Goal: Task Accomplishment & Management: Complete application form

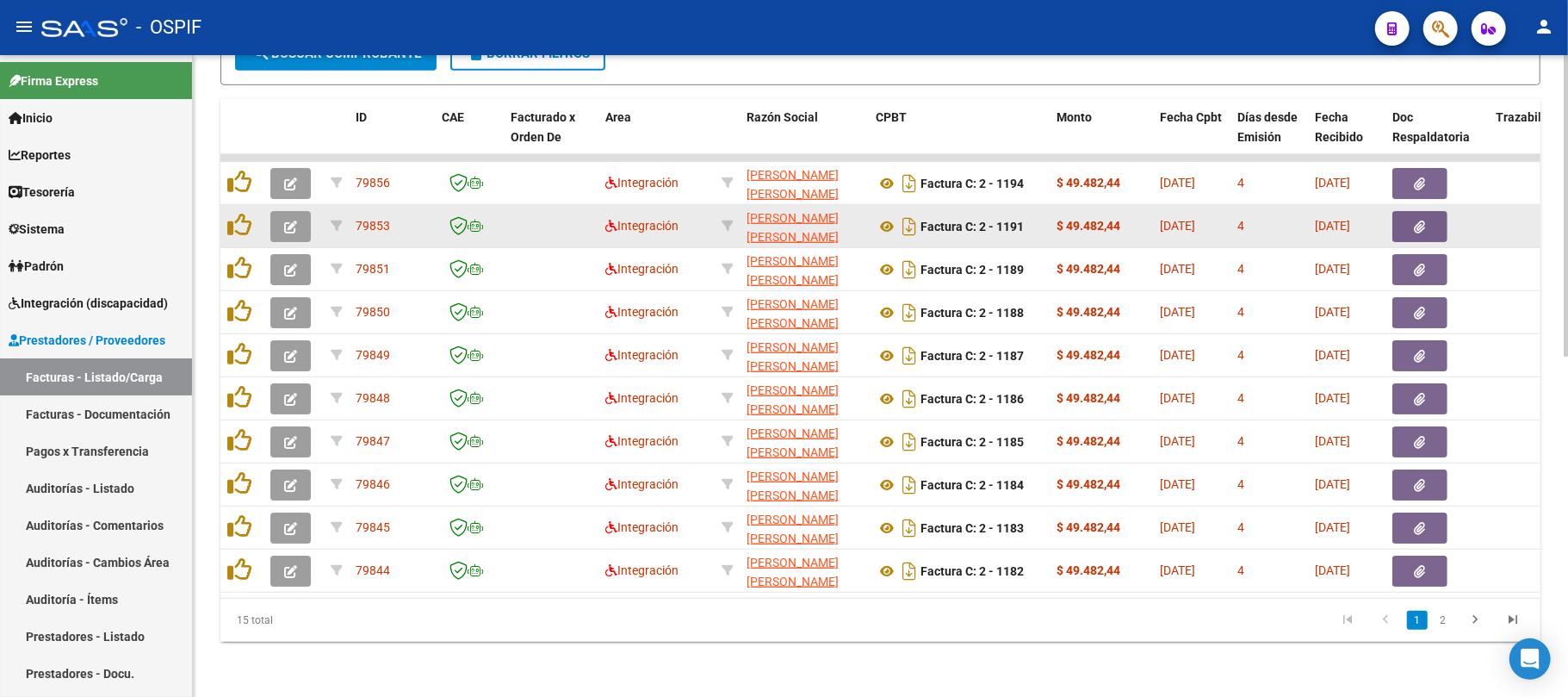
click at [299, 211] on button "button" at bounding box center [290, 226] width 41 height 31
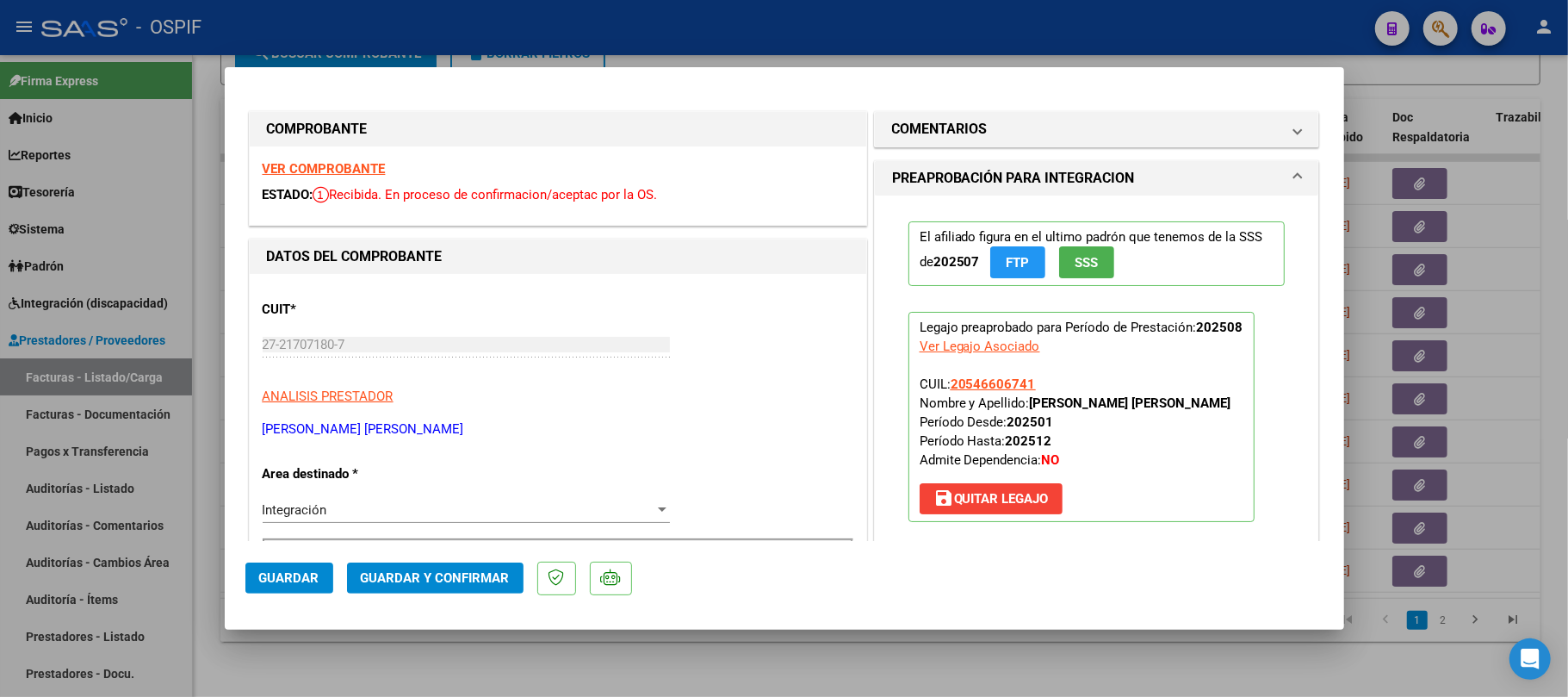
click at [467, 596] on mat-dialog-actions "Guardar Guardar y Confirmar" at bounding box center [784, 574] width 1078 height 68
click at [471, 590] on button "Guardar y Confirmar" at bounding box center [435, 578] width 177 height 31
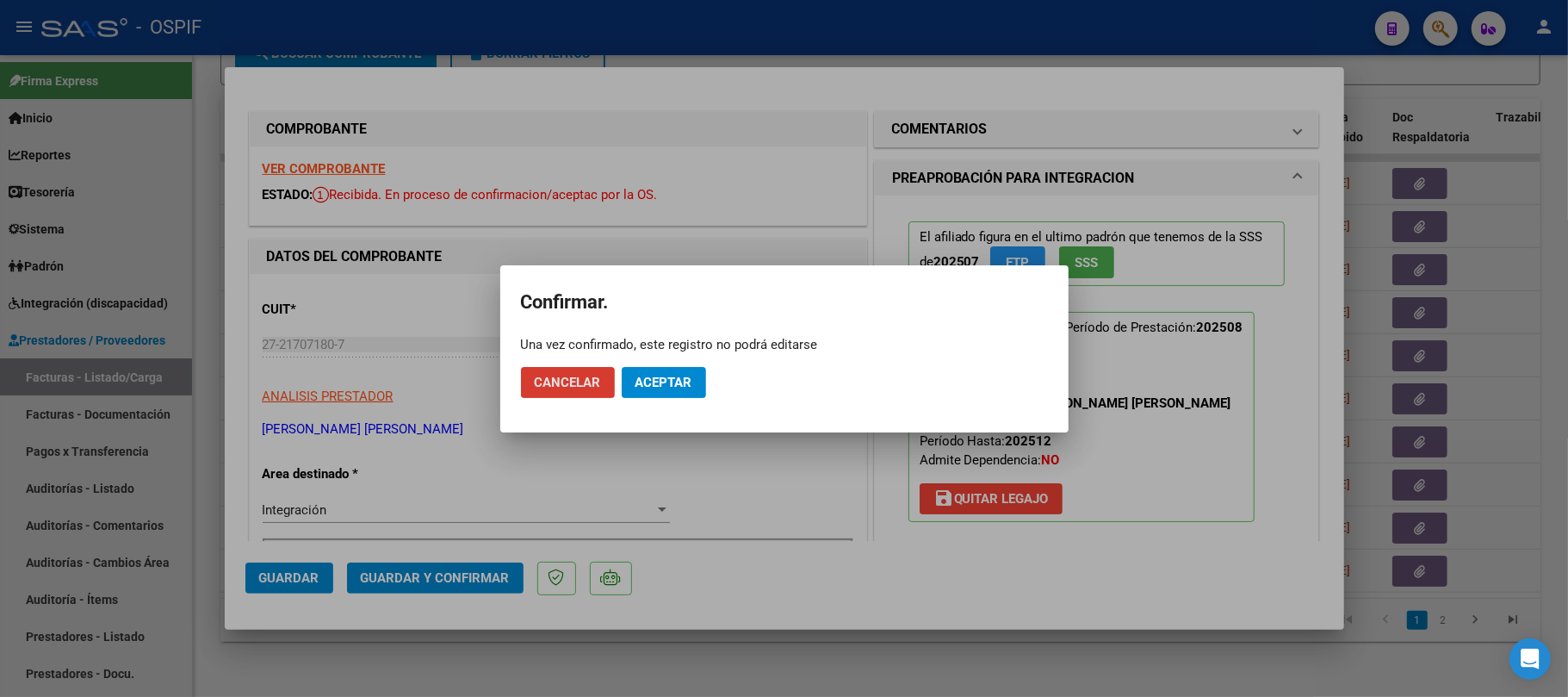
click at [651, 379] on span "Aceptar" at bounding box center [663, 382] width 57 height 15
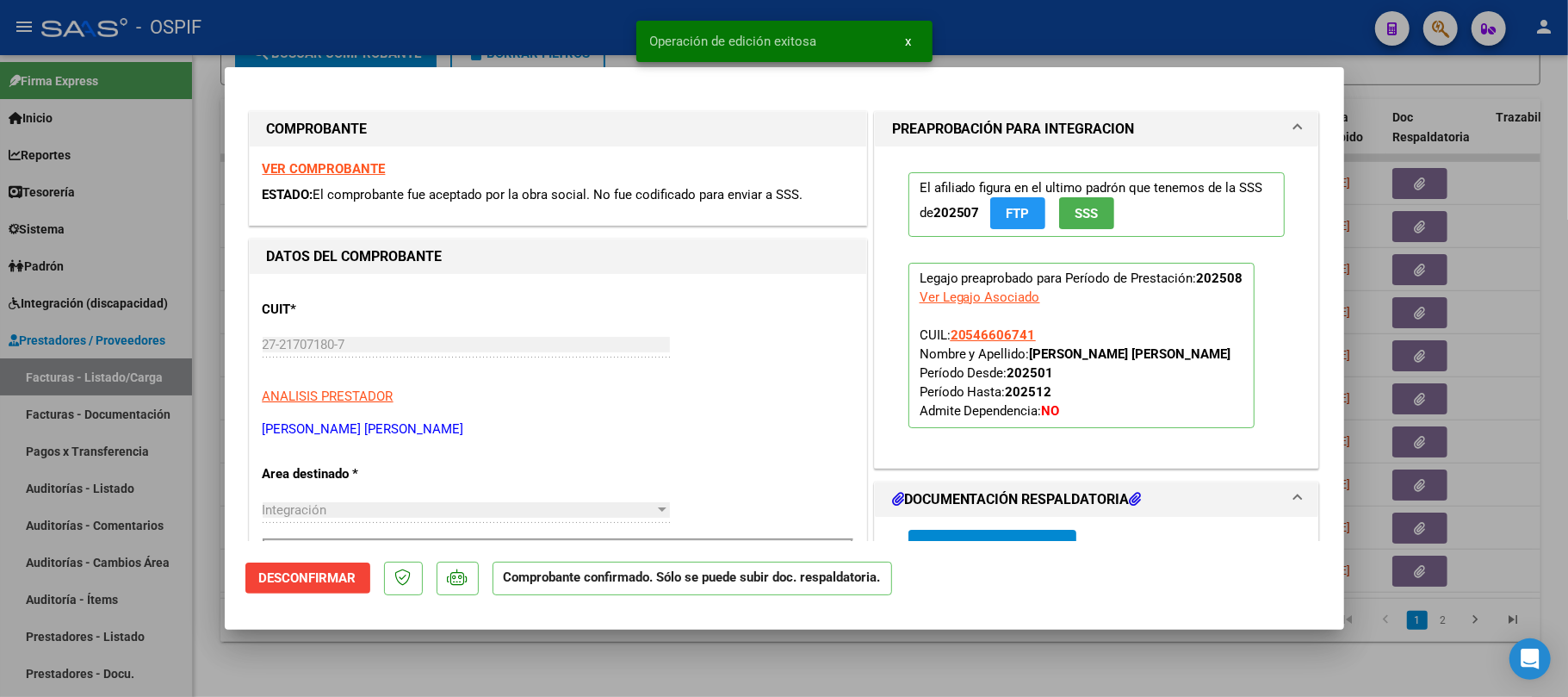
click at [770, 665] on div at bounding box center [784, 348] width 1568 height 697
type input "$ 0,00"
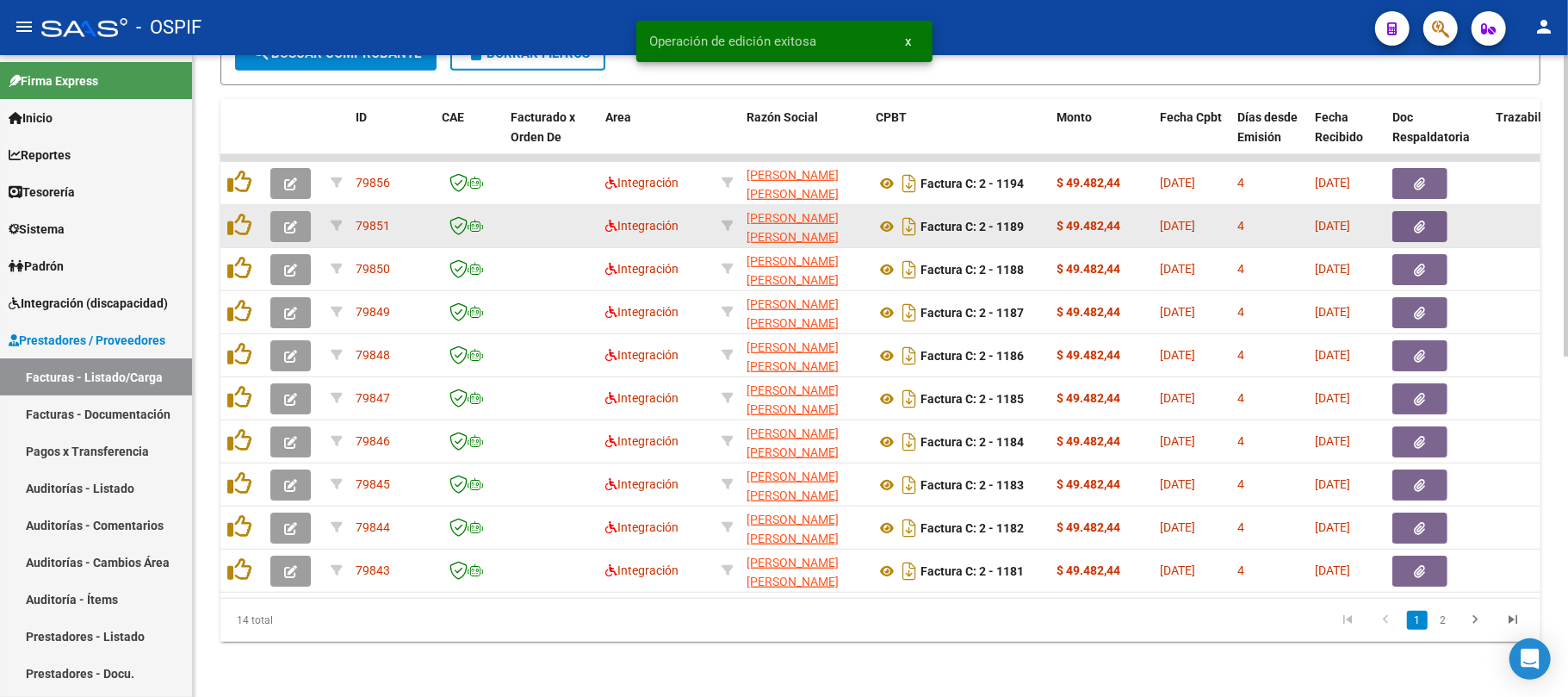
click at [294, 221] on icon "button" at bounding box center [290, 227] width 13 height 13
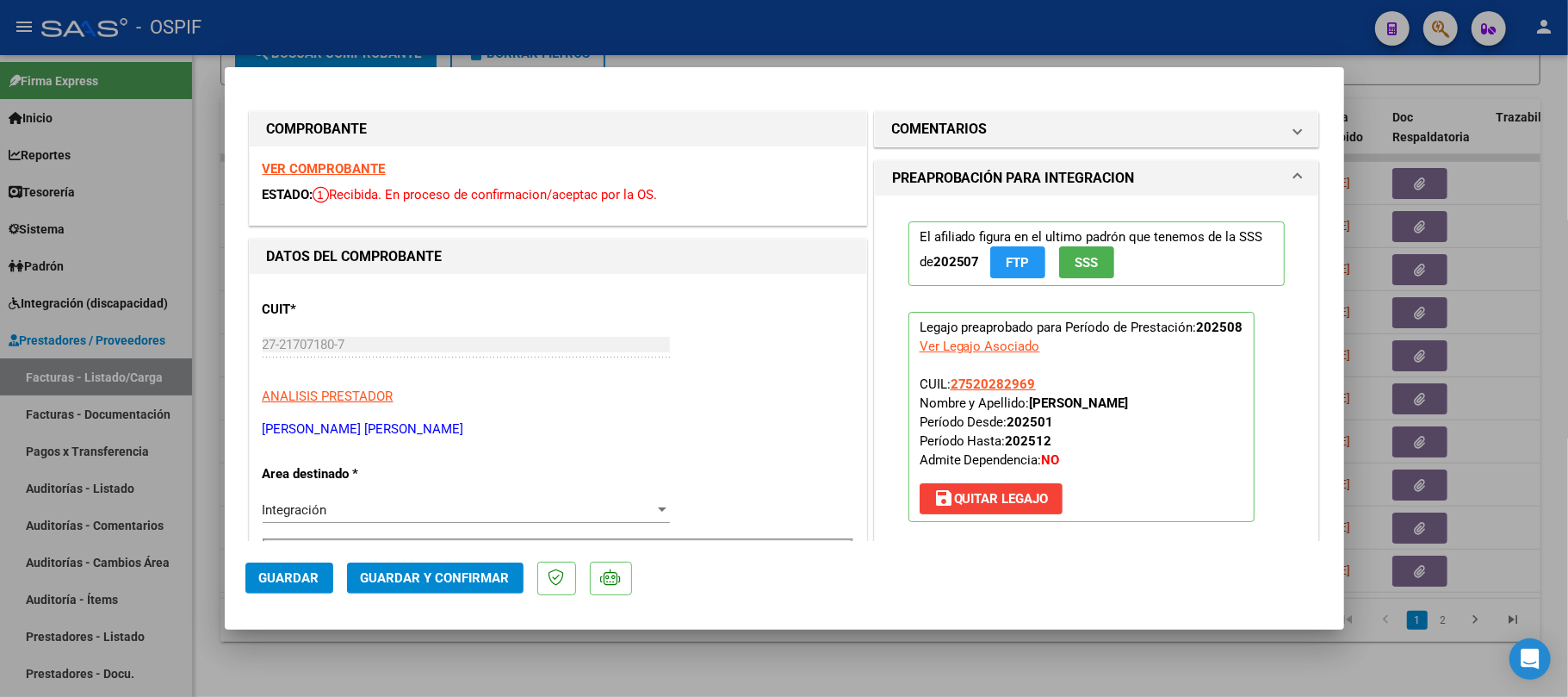
click at [470, 560] on mat-dialog-actions "Guardar Guardar y Confirmar" at bounding box center [784, 574] width 1078 height 68
click at [482, 564] on button "Guardar y Confirmar" at bounding box center [435, 578] width 177 height 31
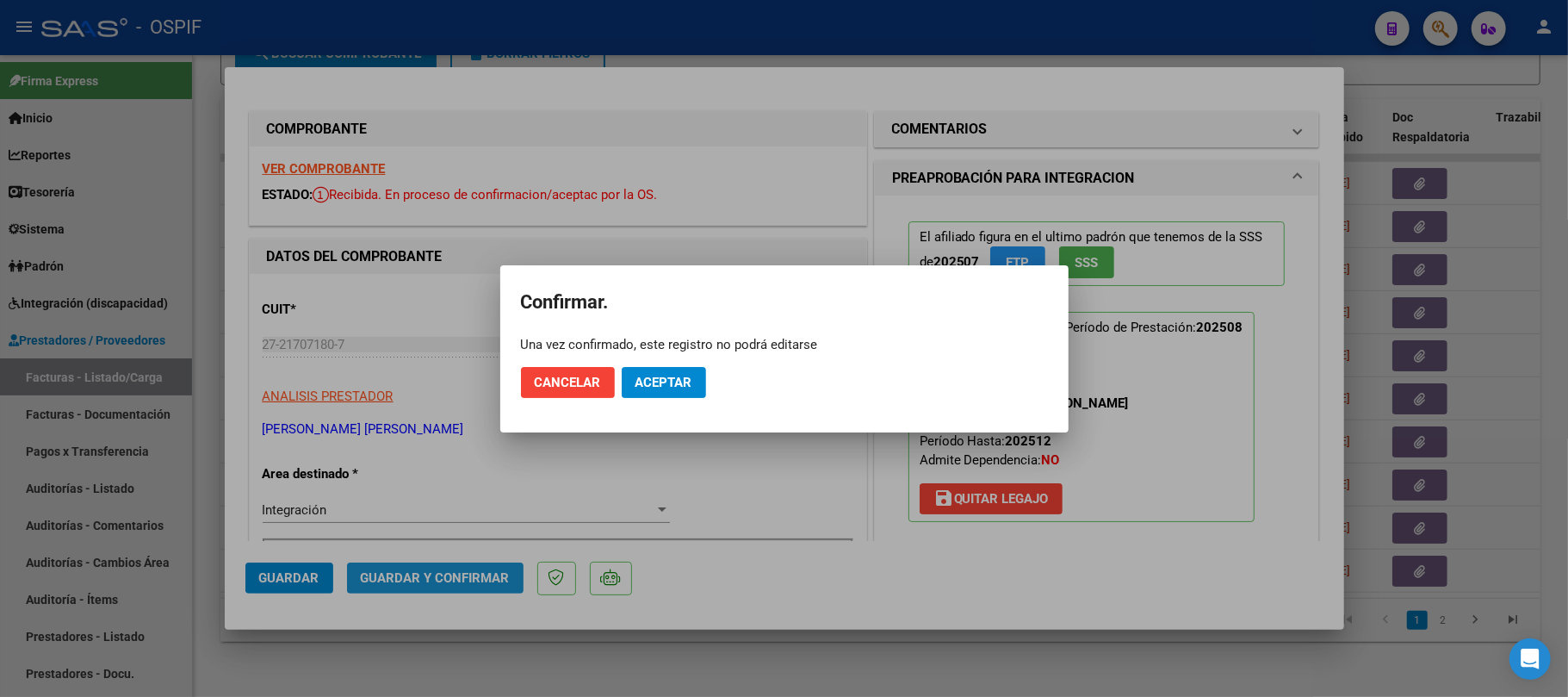
click at [489, 589] on div at bounding box center [784, 348] width 1568 height 697
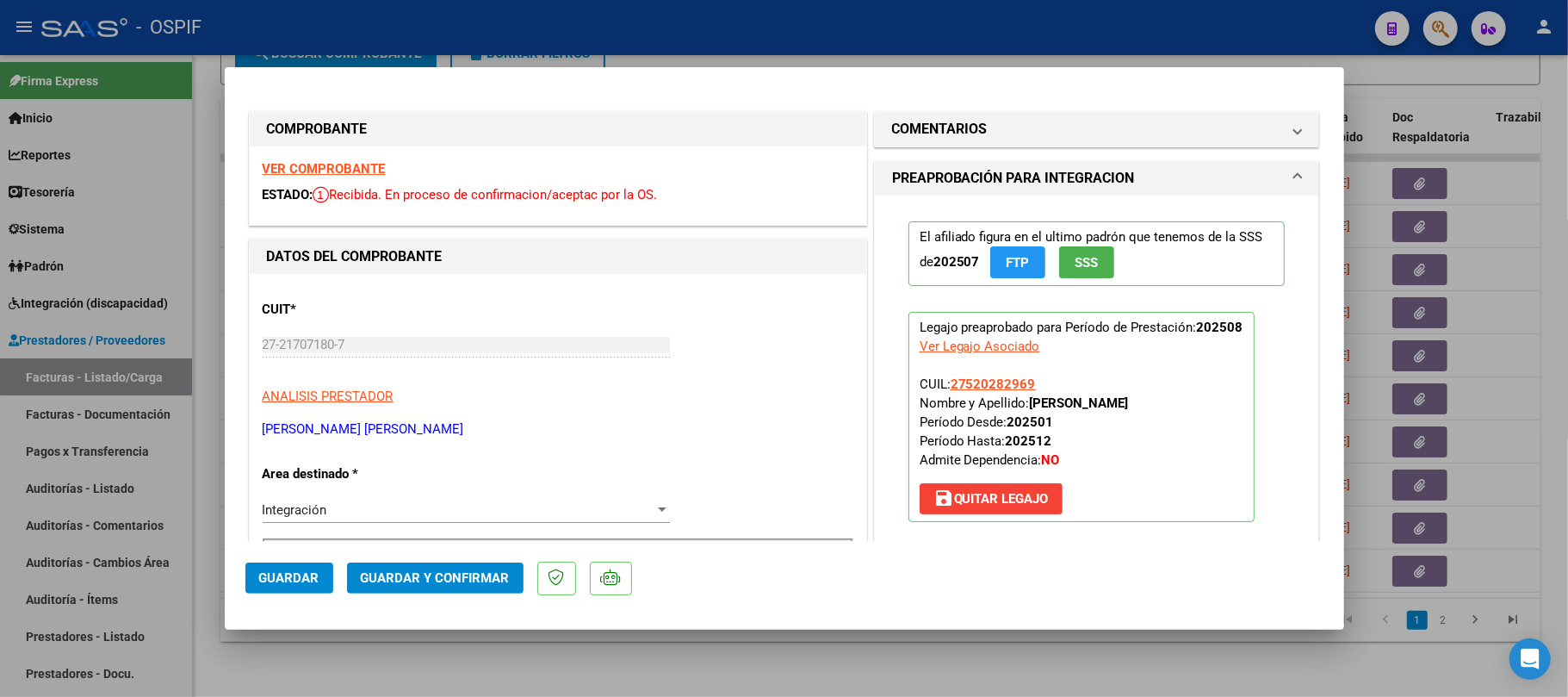
click at [465, 576] on span "Guardar y Confirmar" at bounding box center [434, 577] width 149 height 15
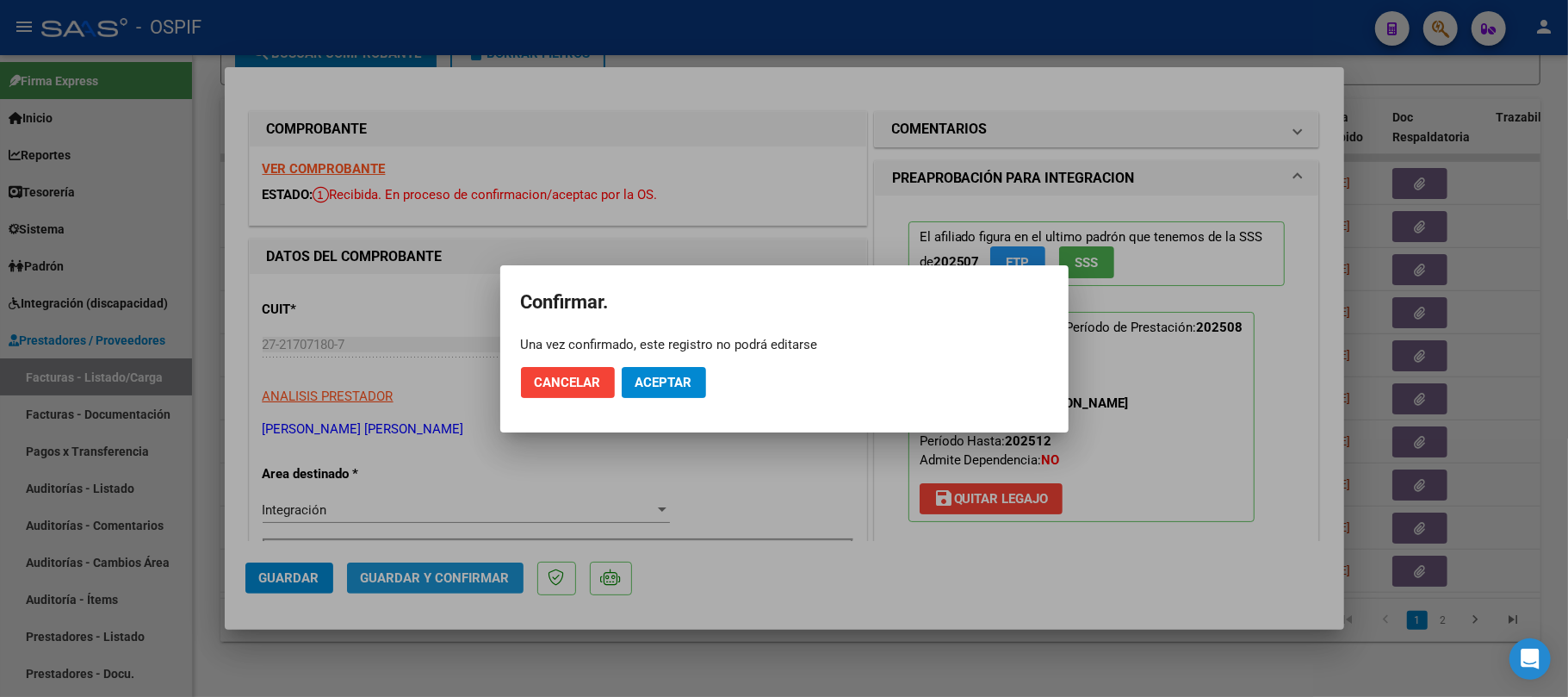
click at [651, 393] on button "Aceptar" at bounding box center [664, 382] width 85 height 31
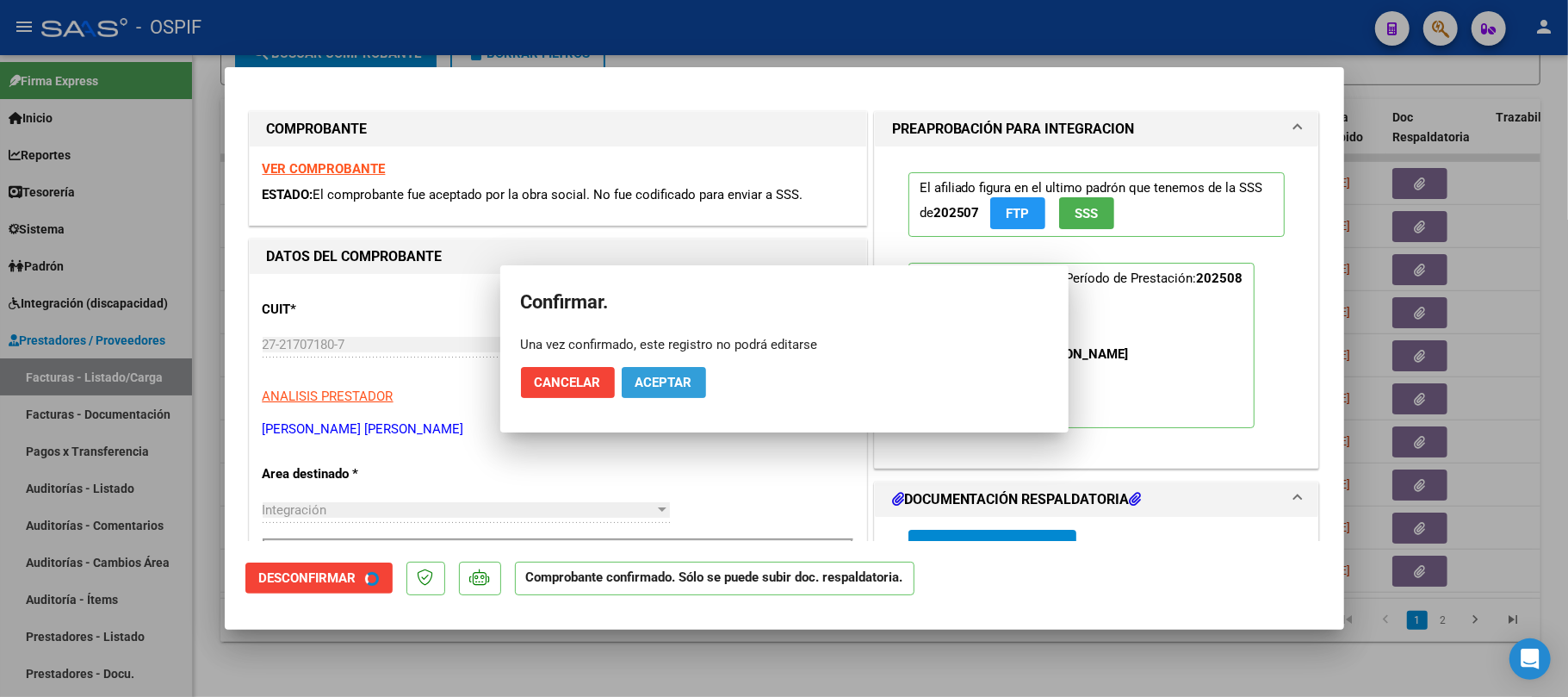
drag, startPoint x: 668, startPoint y: 386, endPoint x: 668, endPoint y: 417, distance: 31.0
click at [670, 390] on button "Aceptar" at bounding box center [664, 382] width 85 height 31
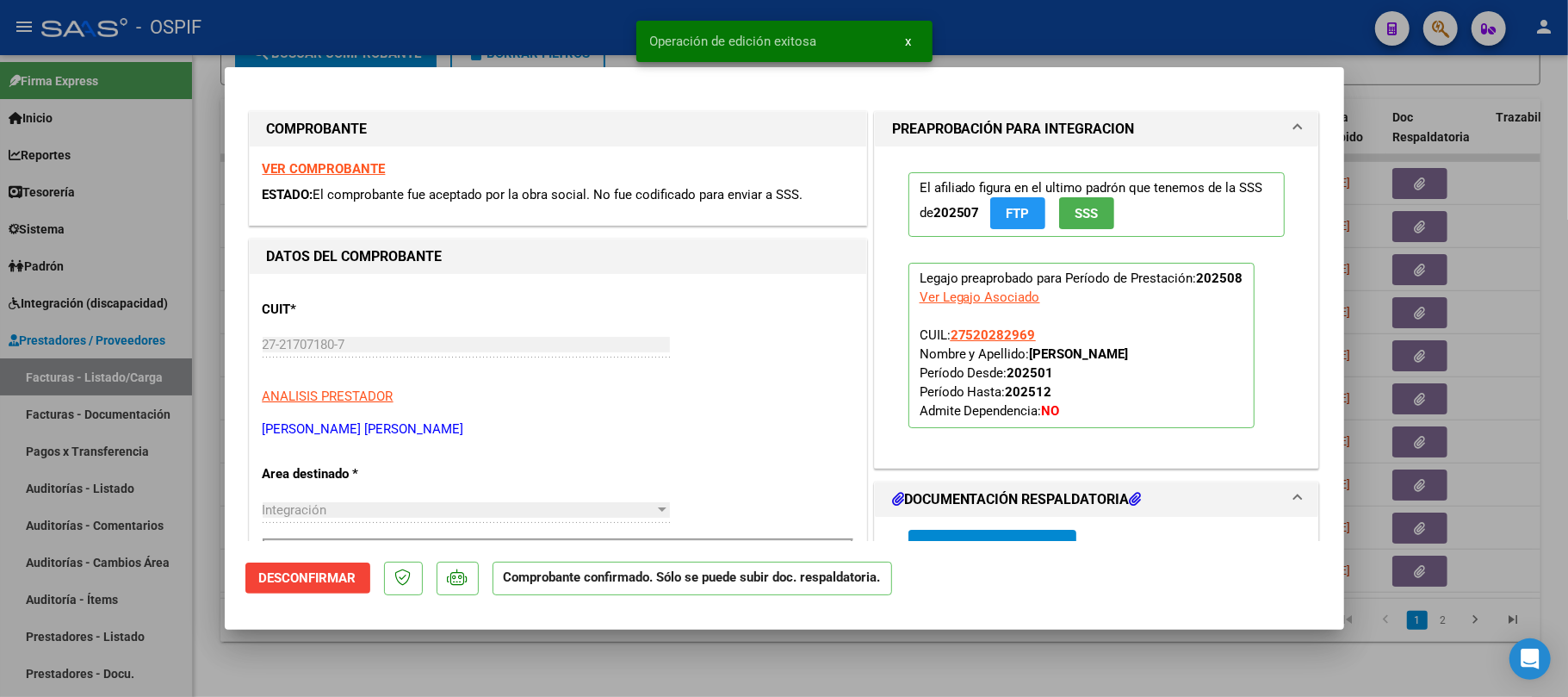
click at [618, 632] on div at bounding box center [784, 348] width 1568 height 697
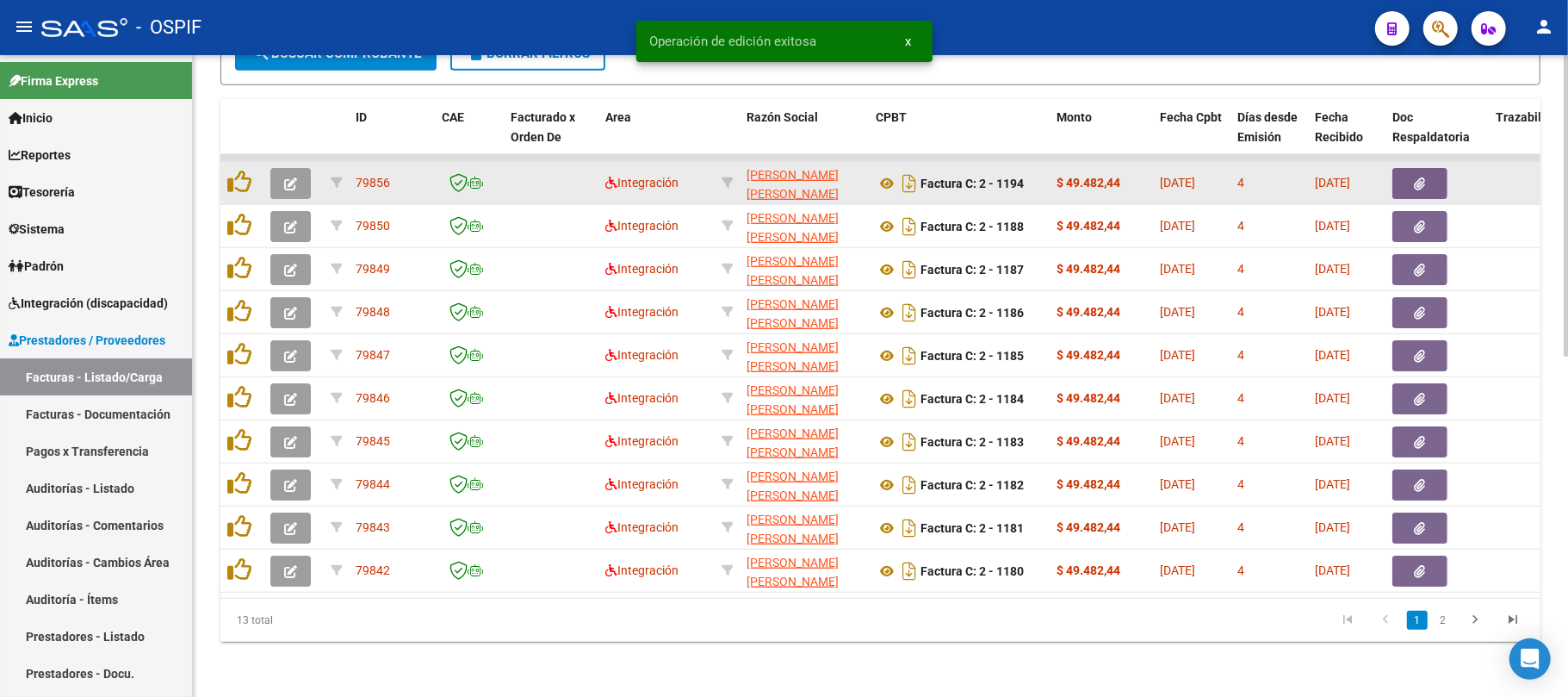
click at [293, 178] on icon "button" at bounding box center [290, 184] width 13 height 13
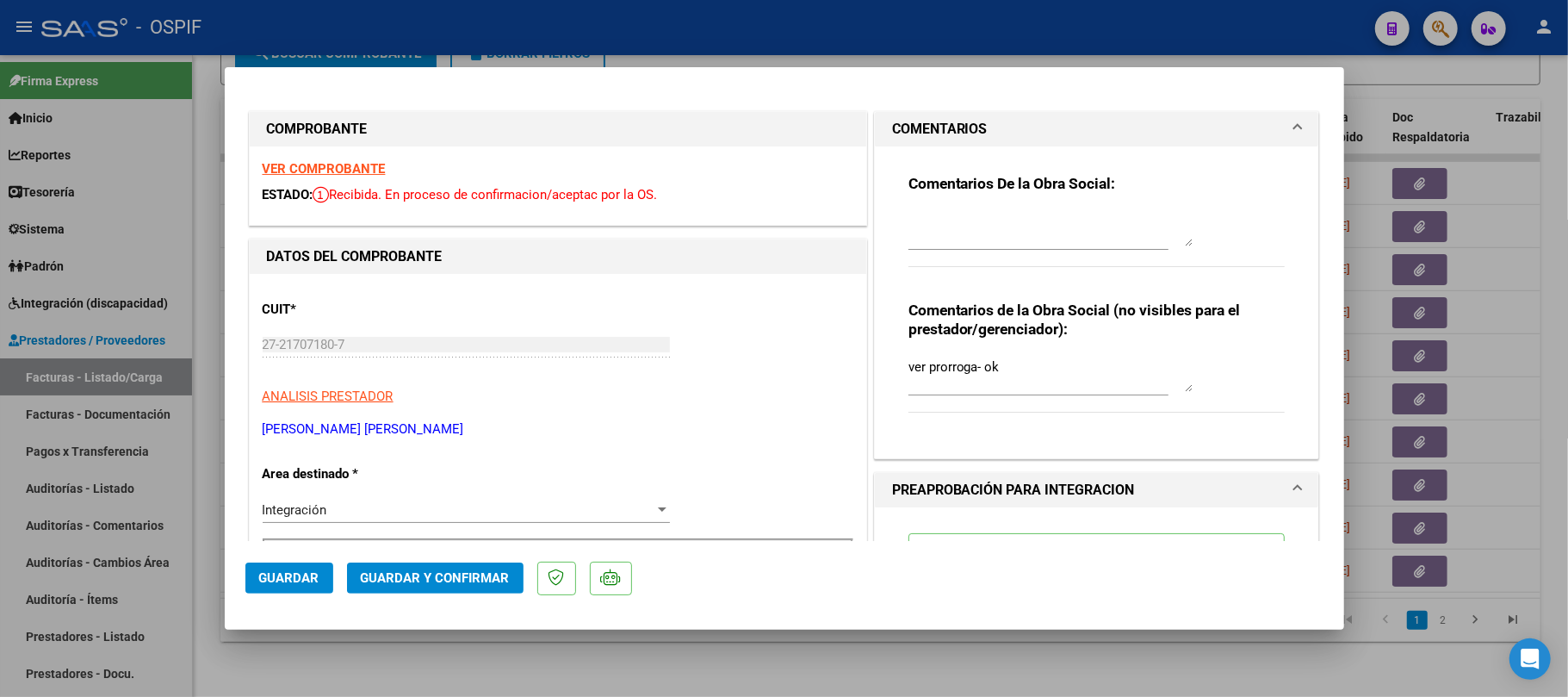
click at [759, 646] on div at bounding box center [784, 348] width 1568 height 697
type input "$ 0,00"
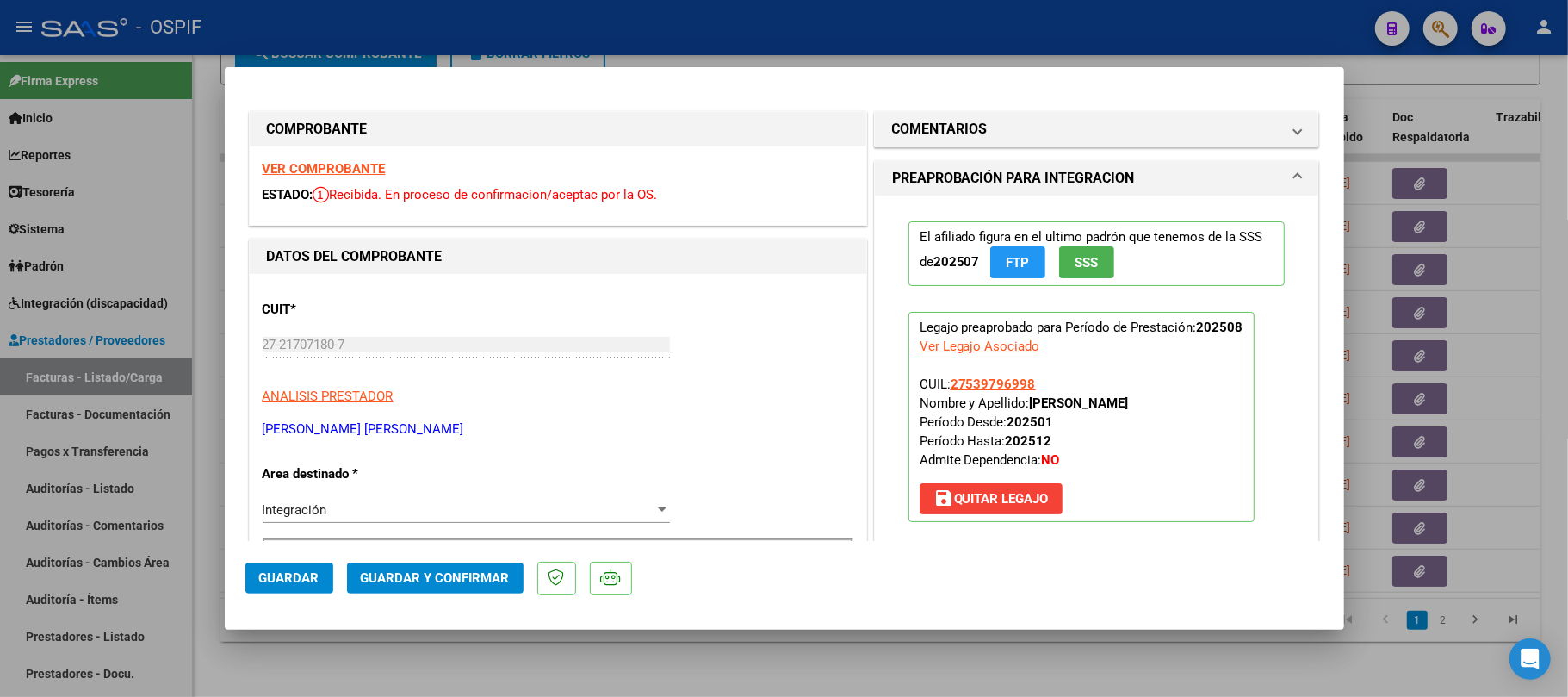
click at [465, 575] on span "Guardar y Confirmar" at bounding box center [434, 577] width 149 height 15
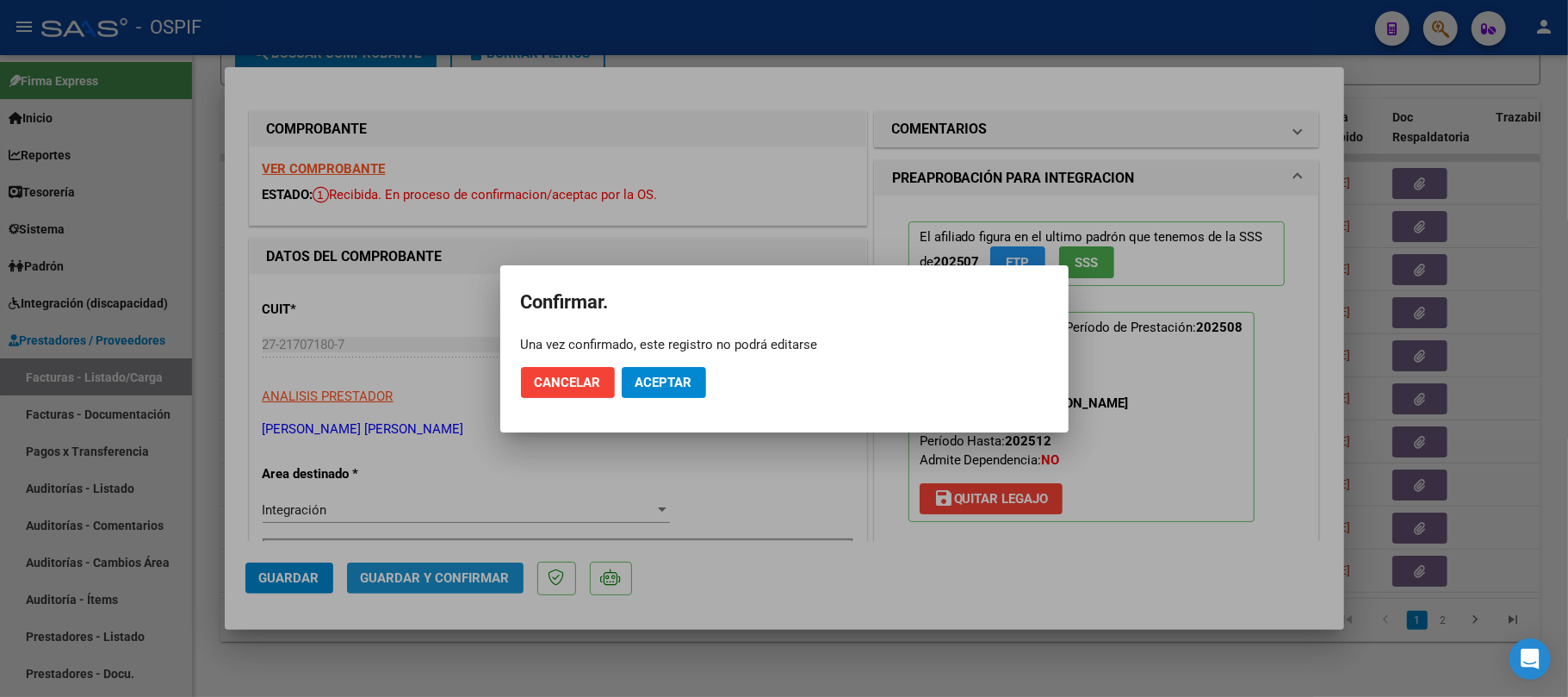
click at [677, 376] on span "Aceptar" at bounding box center [663, 382] width 57 height 15
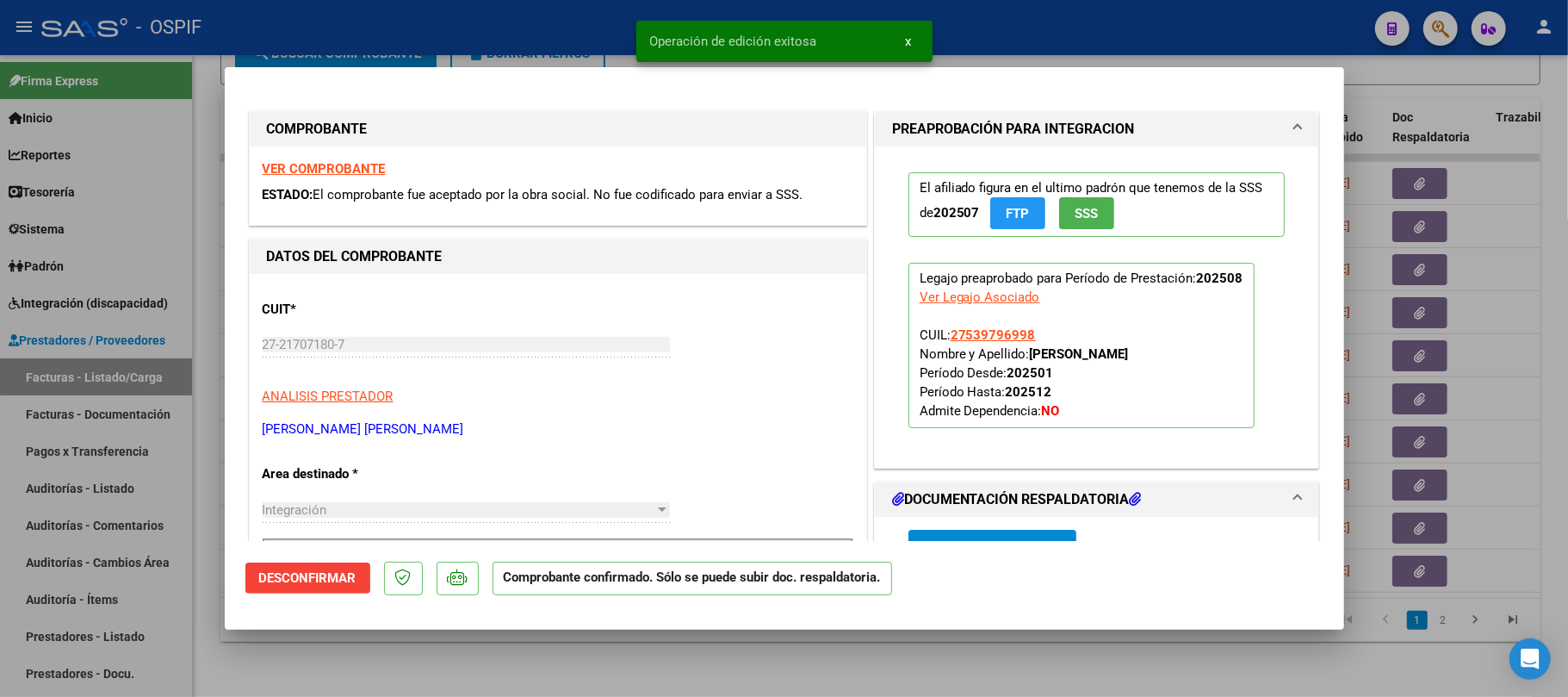
click at [596, 655] on div at bounding box center [784, 348] width 1568 height 697
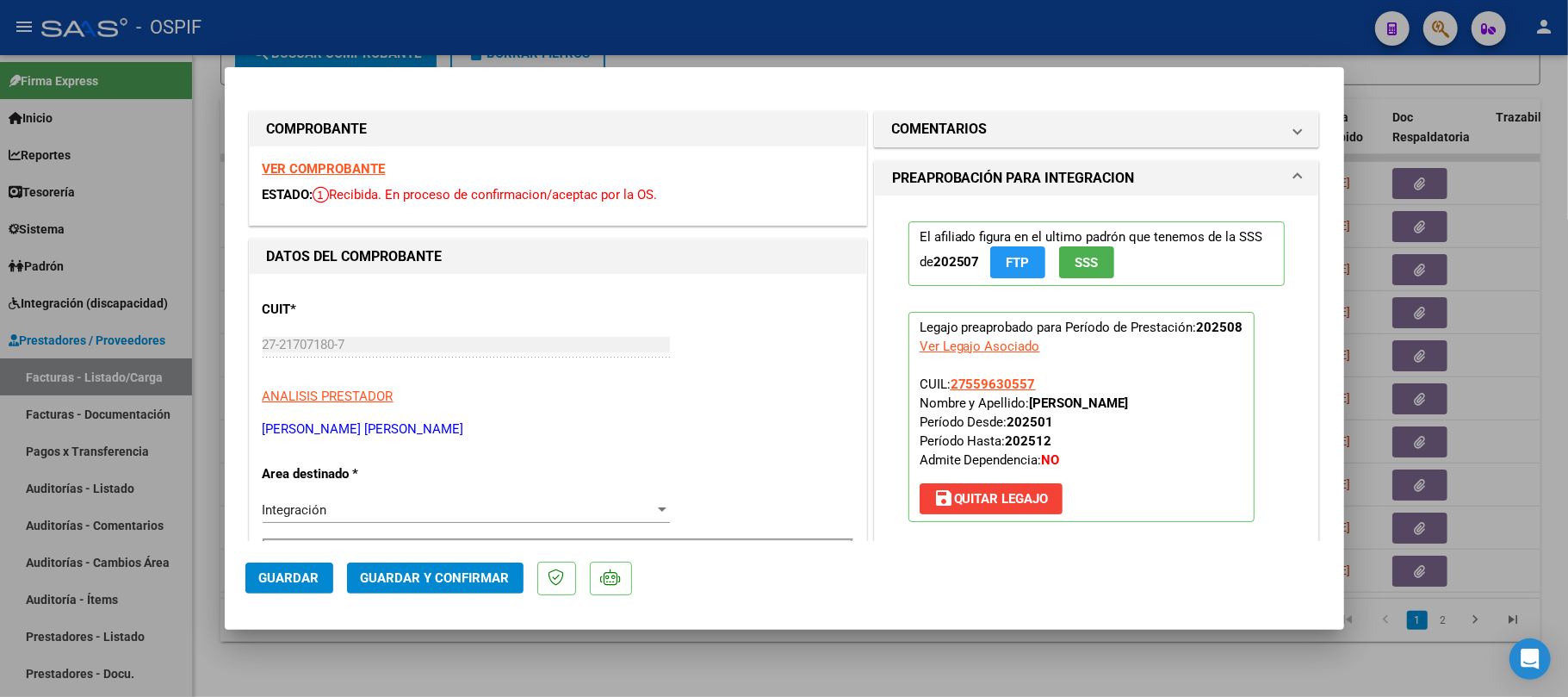
click at [460, 576] on span "Guardar y Confirmar" at bounding box center [434, 577] width 149 height 15
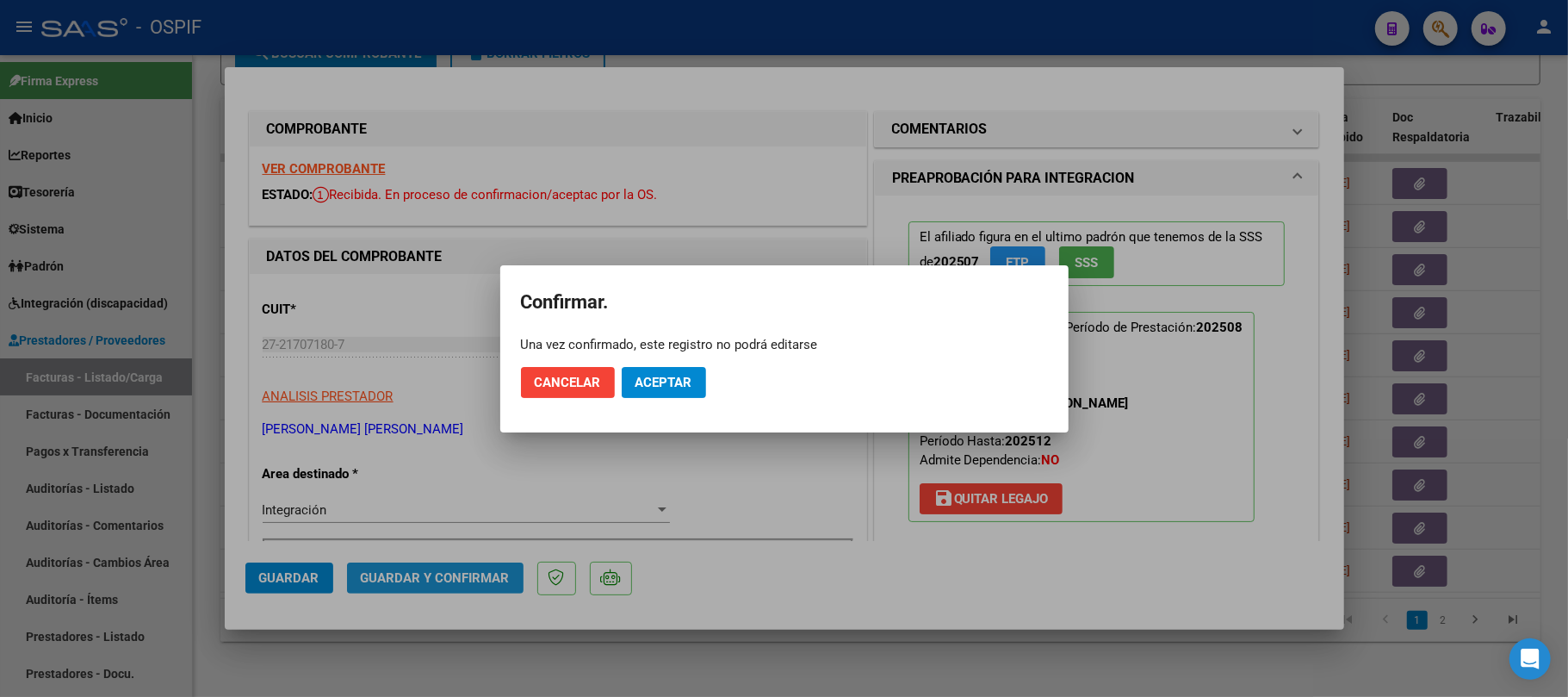
click at [644, 386] on span "Aceptar" at bounding box center [663, 382] width 57 height 15
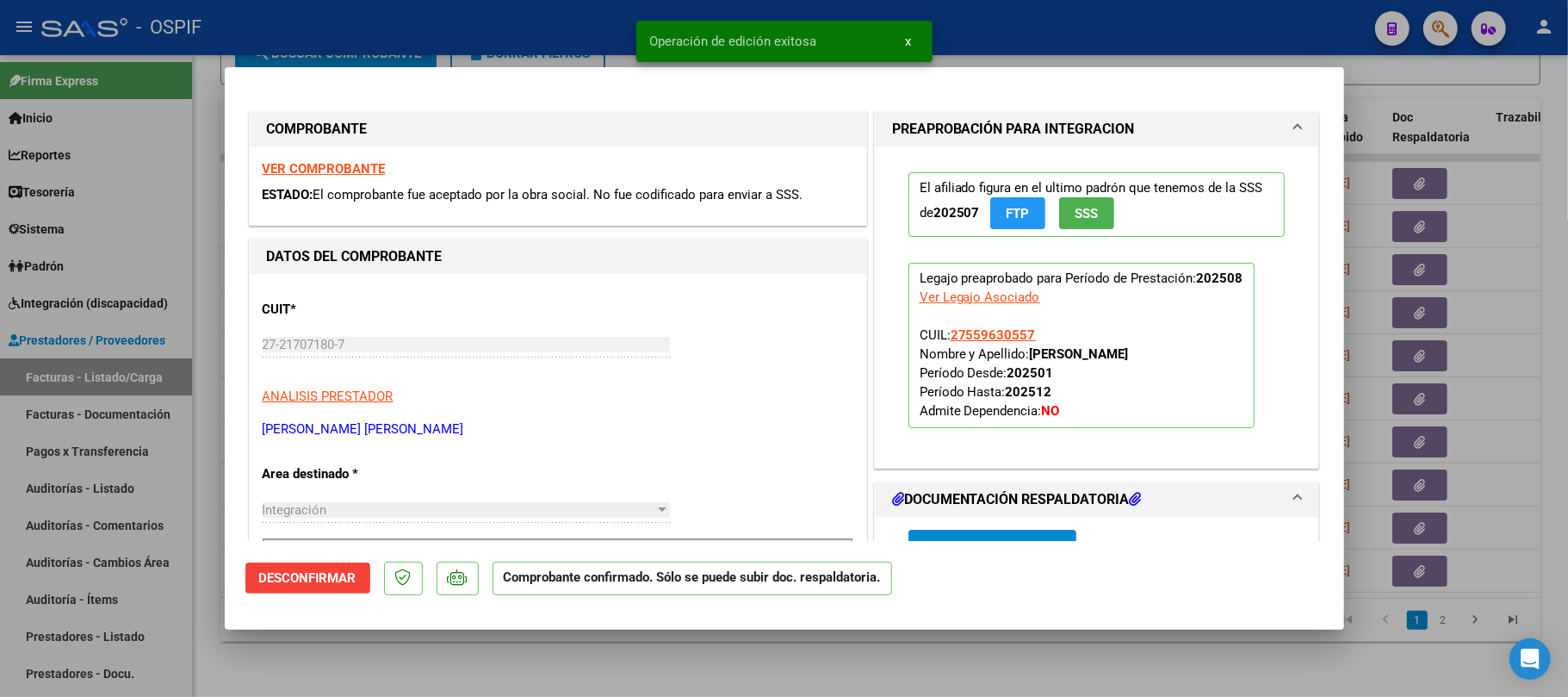
click at [704, 647] on div at bounding box center [784, 348] width 1568 height 697
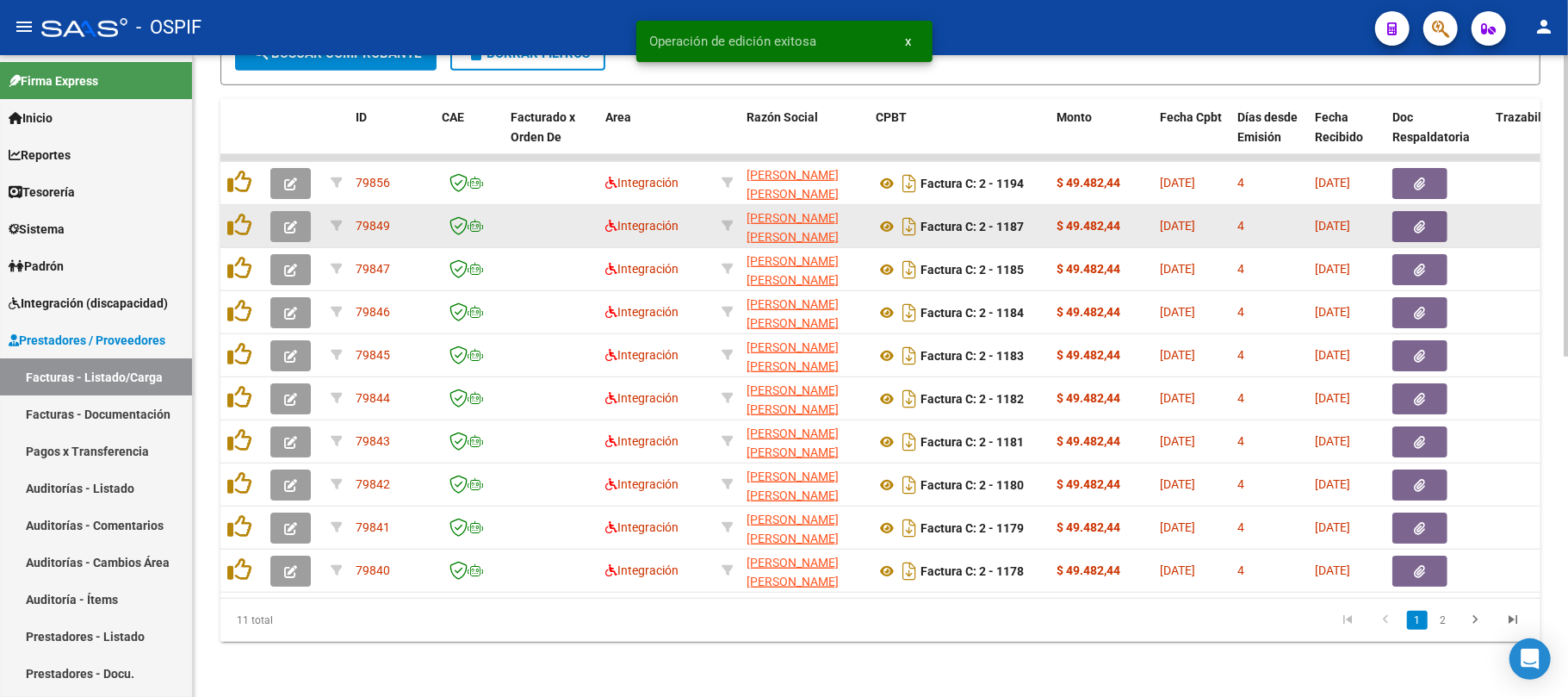
click at [286, 221] on icon "button" at bounding box center [290, 227] width 13 height 13
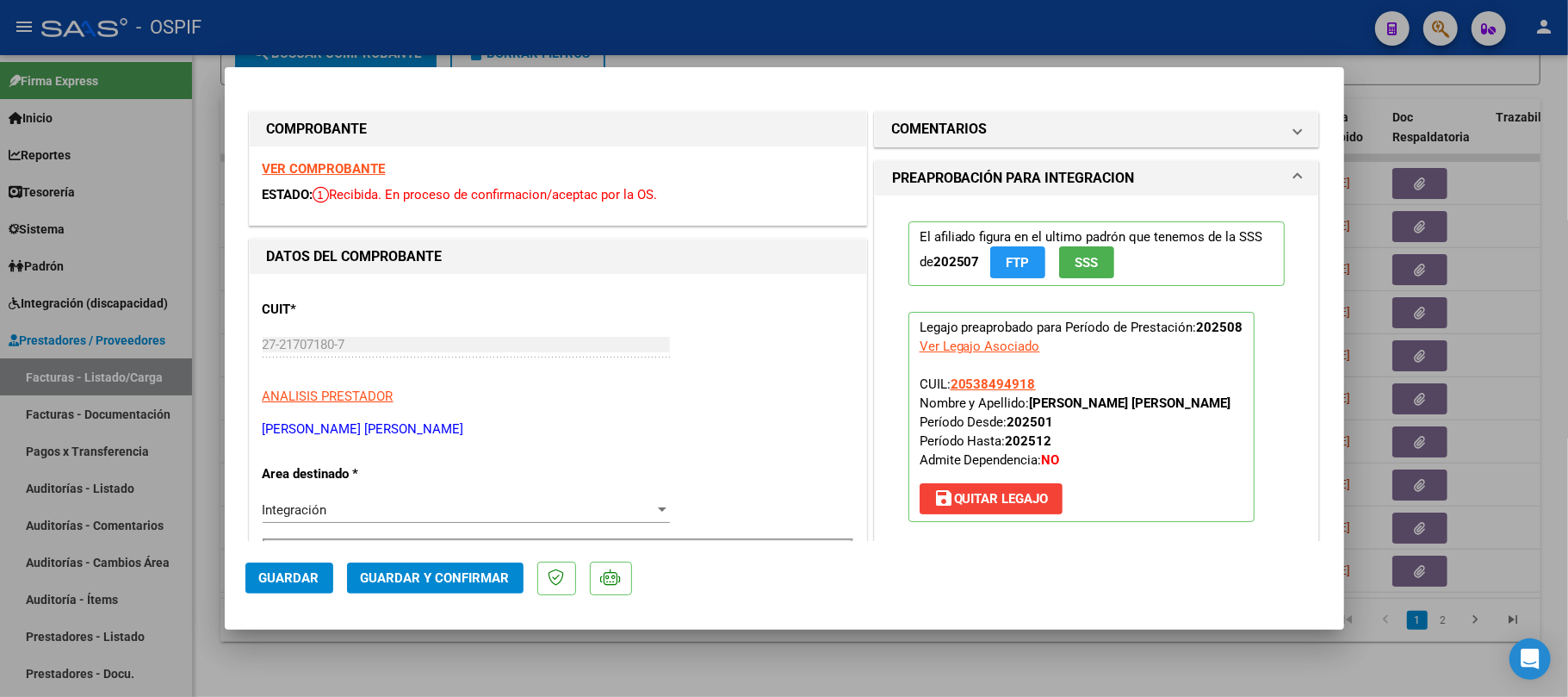
click at [450, 573] on span "Guardar y Confirmar" at bounding box center [434, 577] width 149 height 15
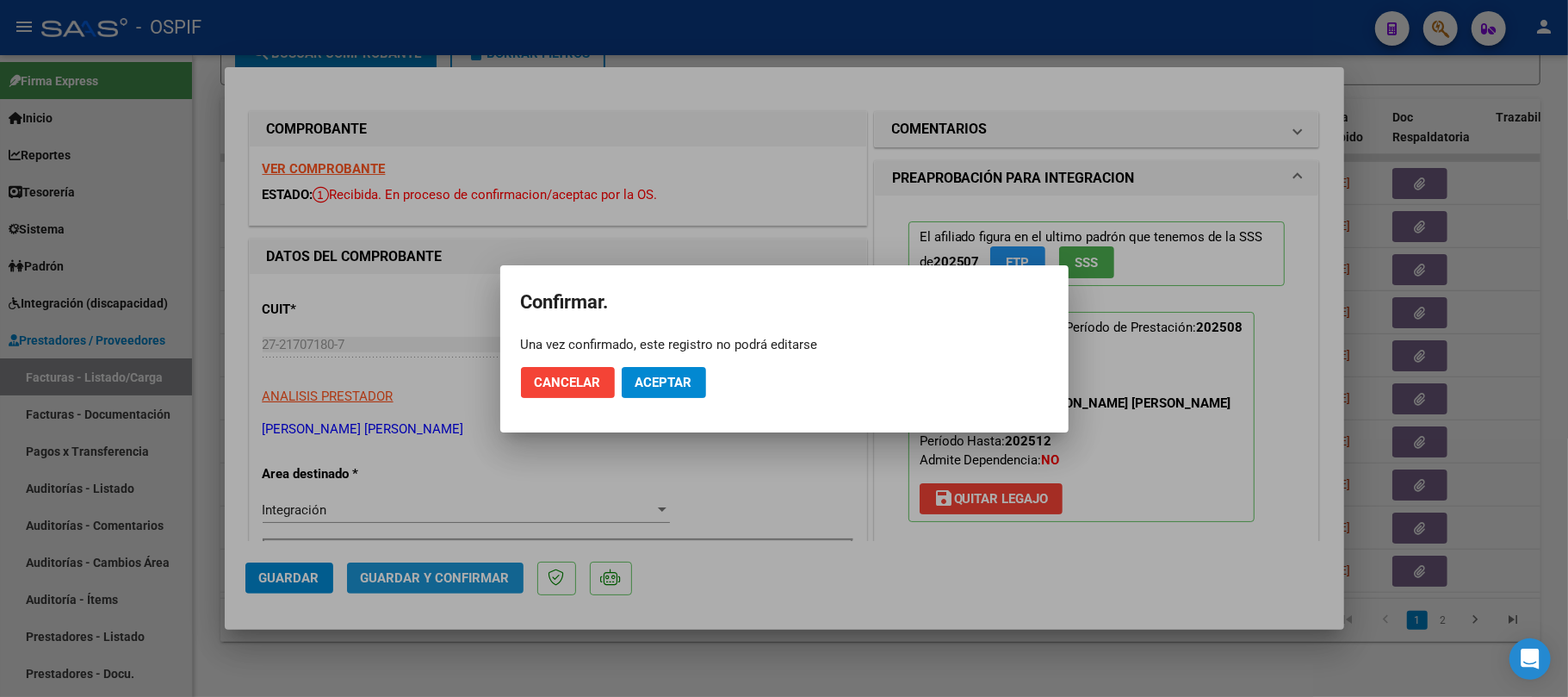
click at [693, 362] on mat-dialog-actions "Cancelar Aceptar" at bounding box center [784, 382] width 527 height 59
drag, startPoint x: 690, startPoint y: 374, endPoint x: 849, endPoint y: 415, distance: 164.2
click at [690, 379] on span "Aceptar" at bounding box center [663, 382] width 57 height 15
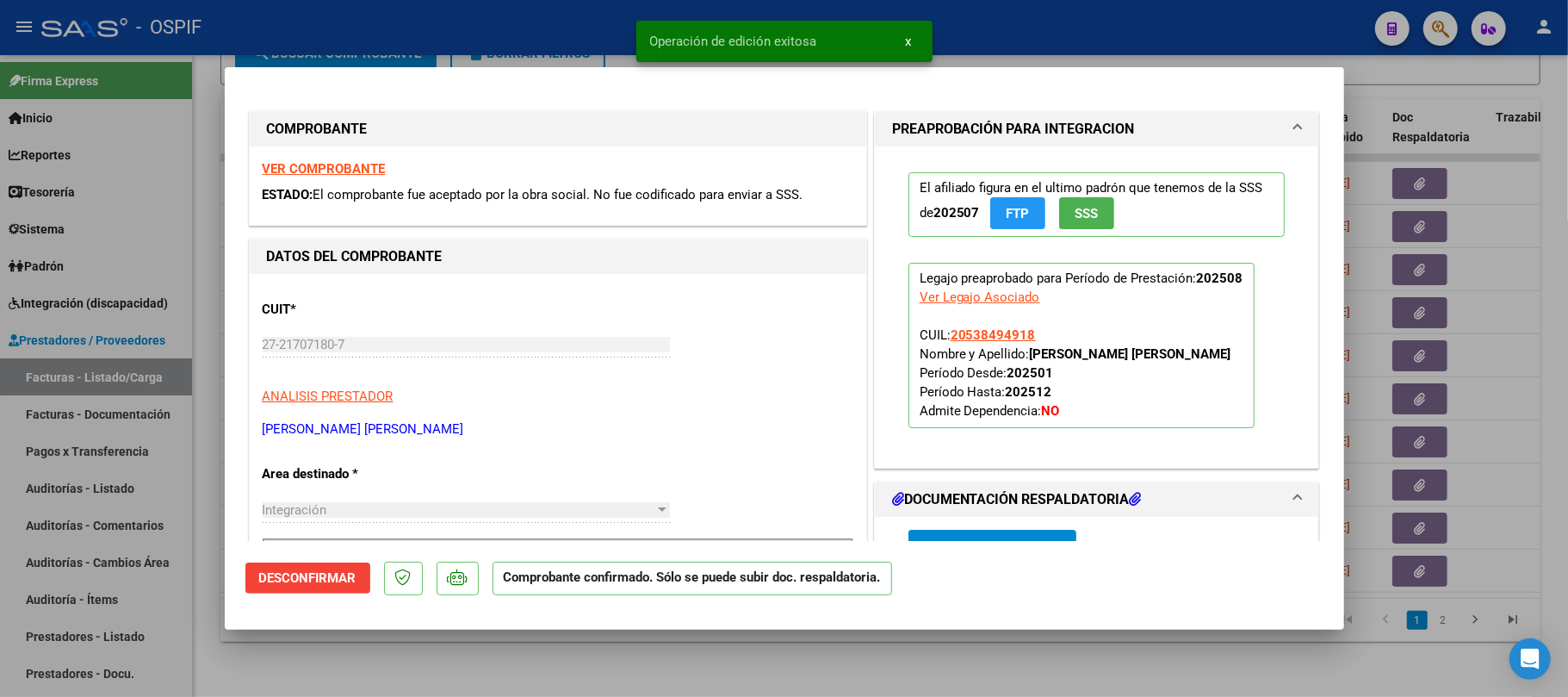
click at [907, 681] on div at bounding box center [784, 348] width 1568 height 697
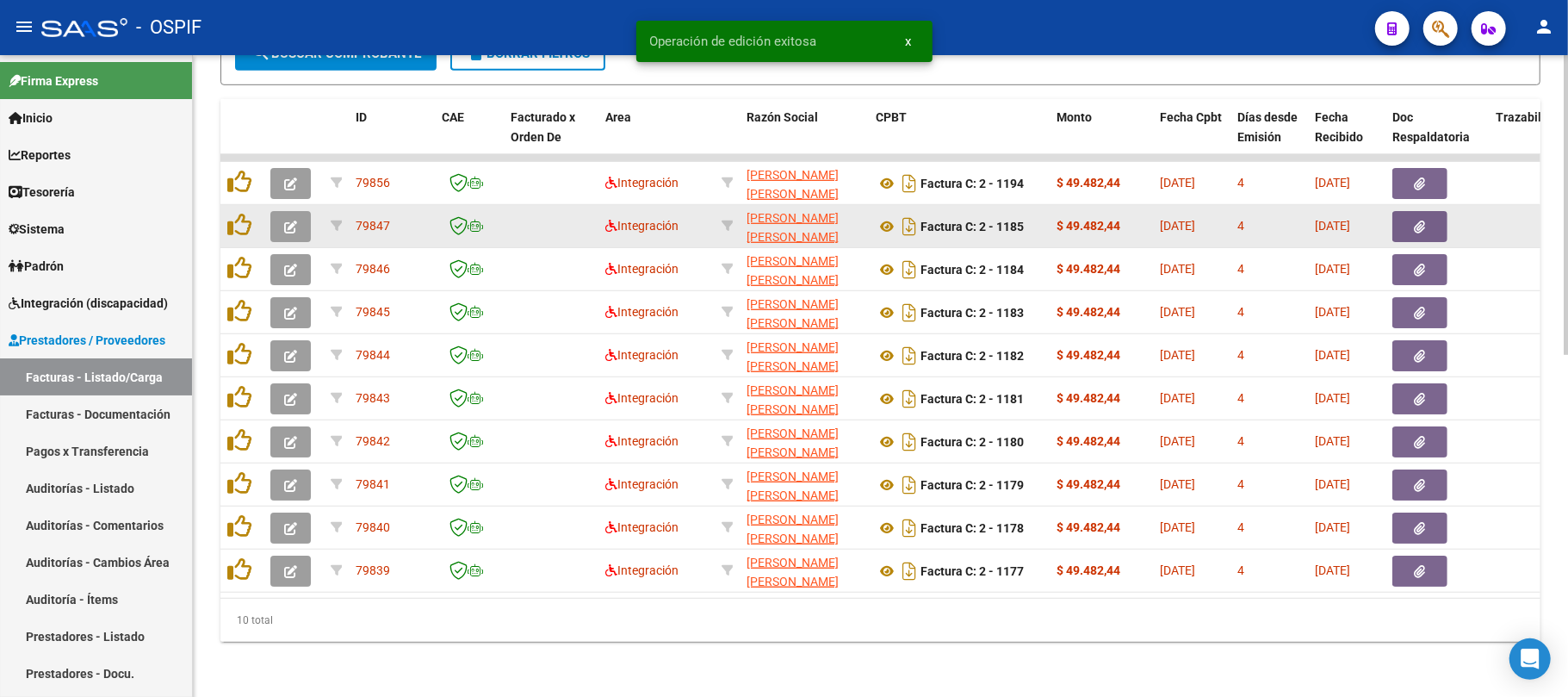
click at [287, 217] on button "button" at bounding box center [290, 226] width 41 height 31
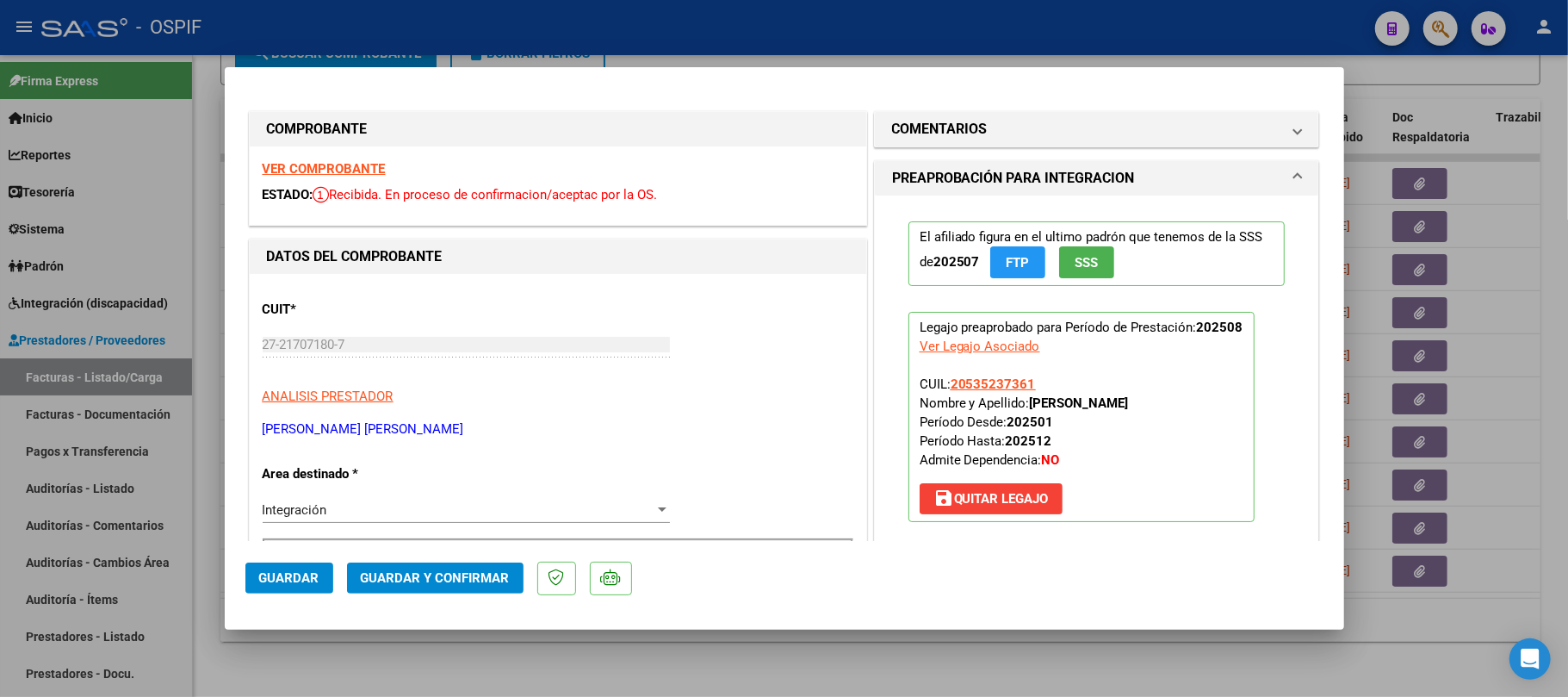
click at [505, 582] on span "Guardar y Confirmar" at bounding box center [434, 577] width 149 height 15
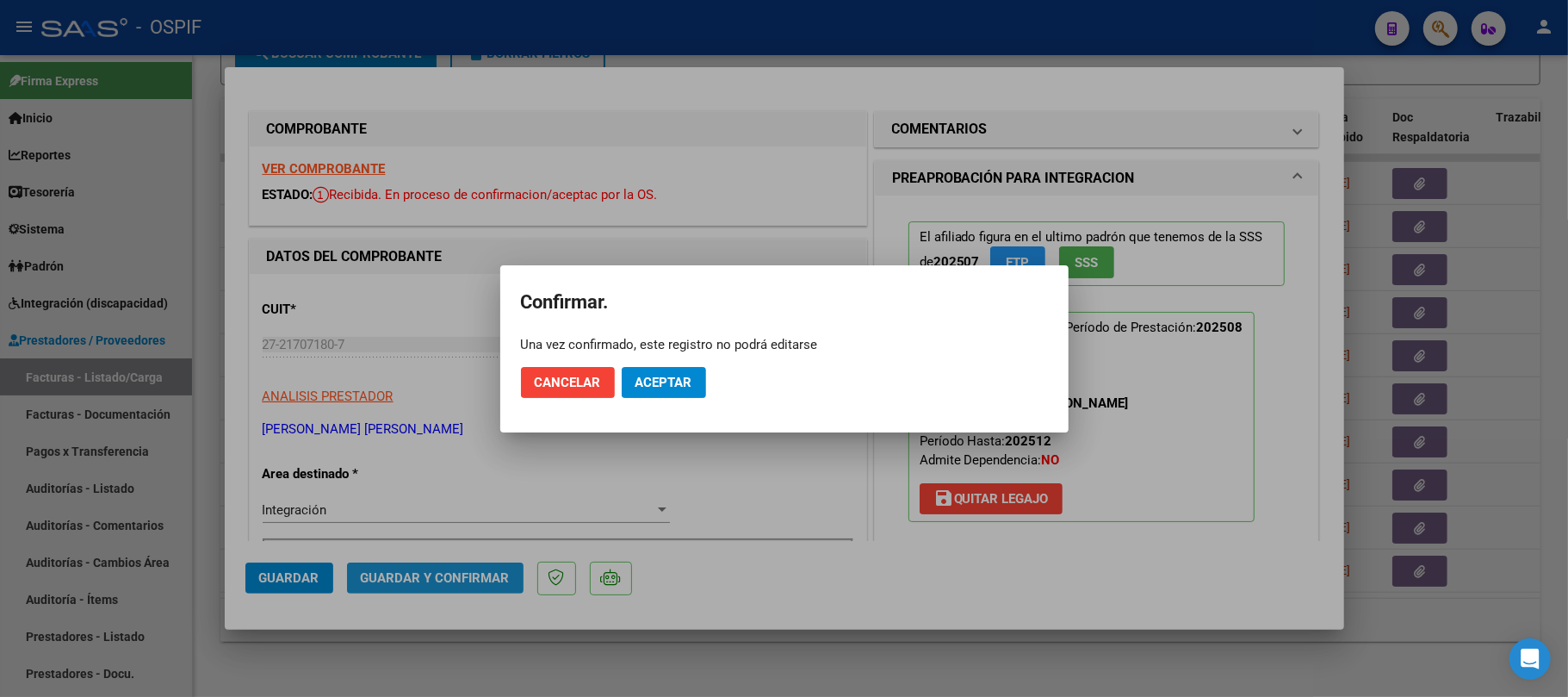
click at [671, 386] on span "Aceptar" at bounding box center [663, 382] width 57 height 15
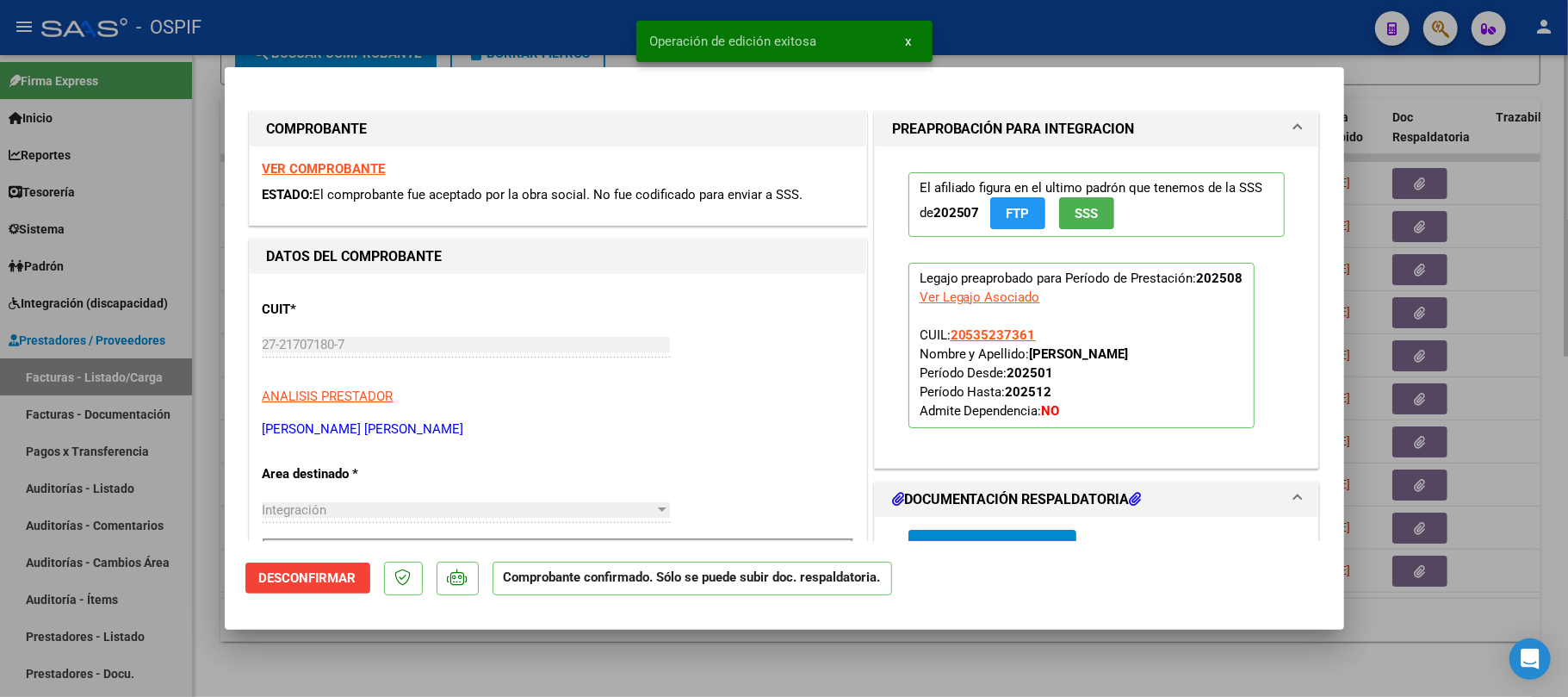
click at [843, 668] on div at bounding box center [784, 348] width 1568 height 697
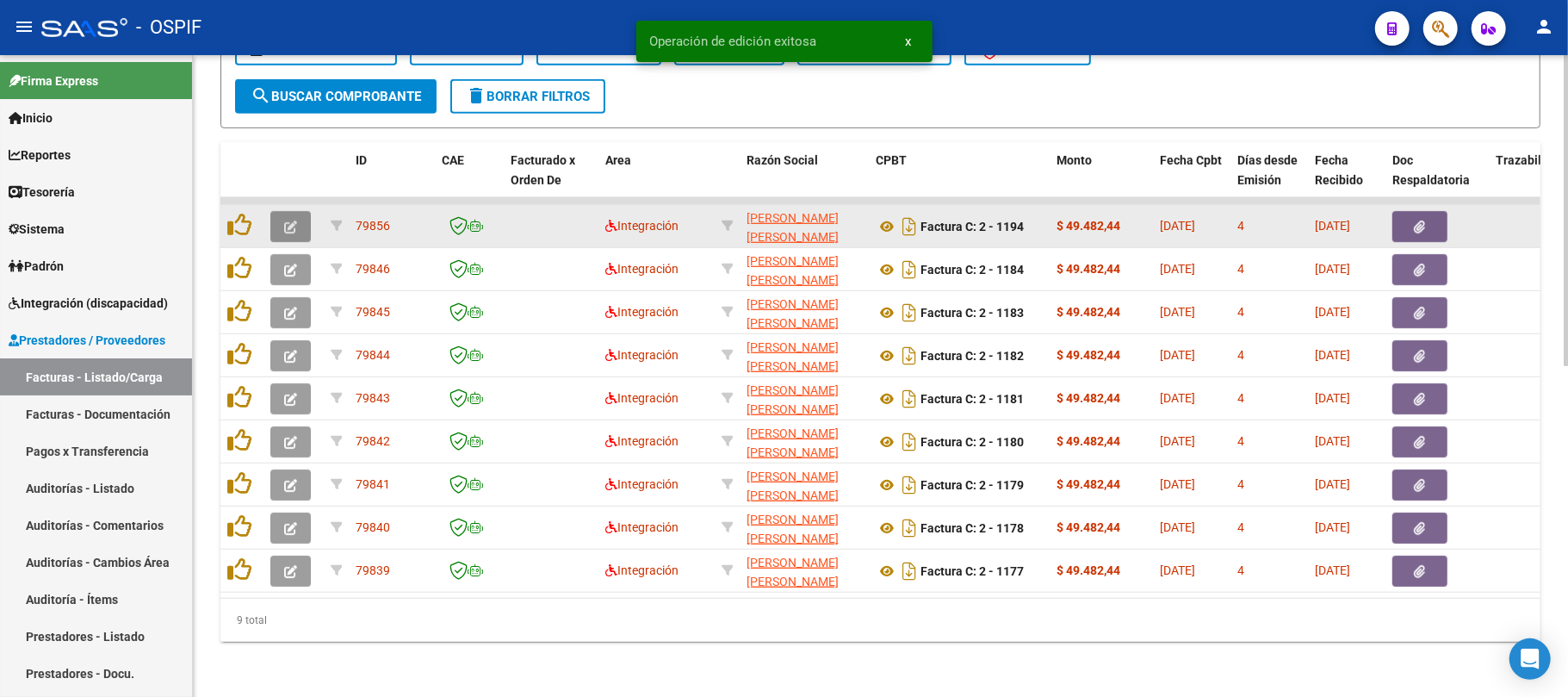
click at [303, 215] on button "button" at bounding box center [290, 226] width 41 height 31
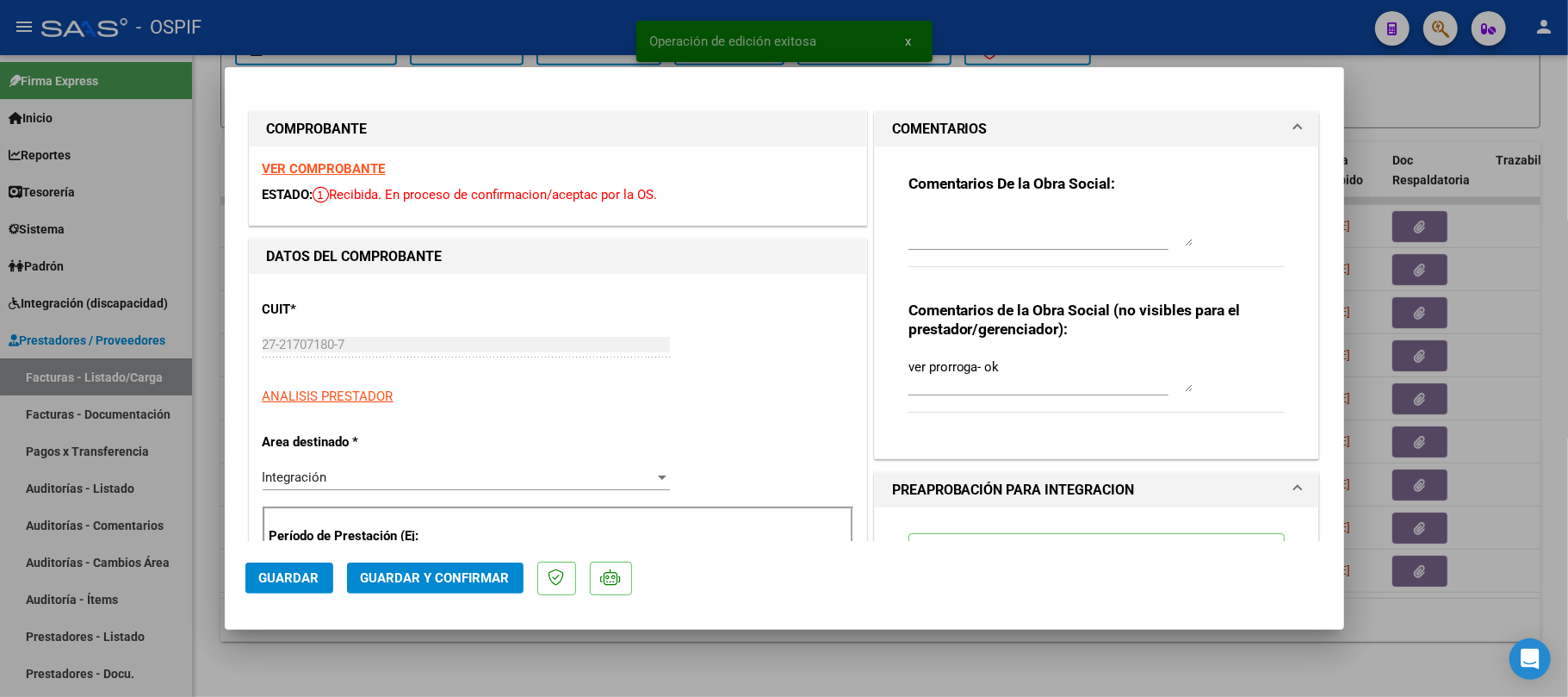
click at [616, 632] on div at bounding box center [784, 348] width 1568 height 697
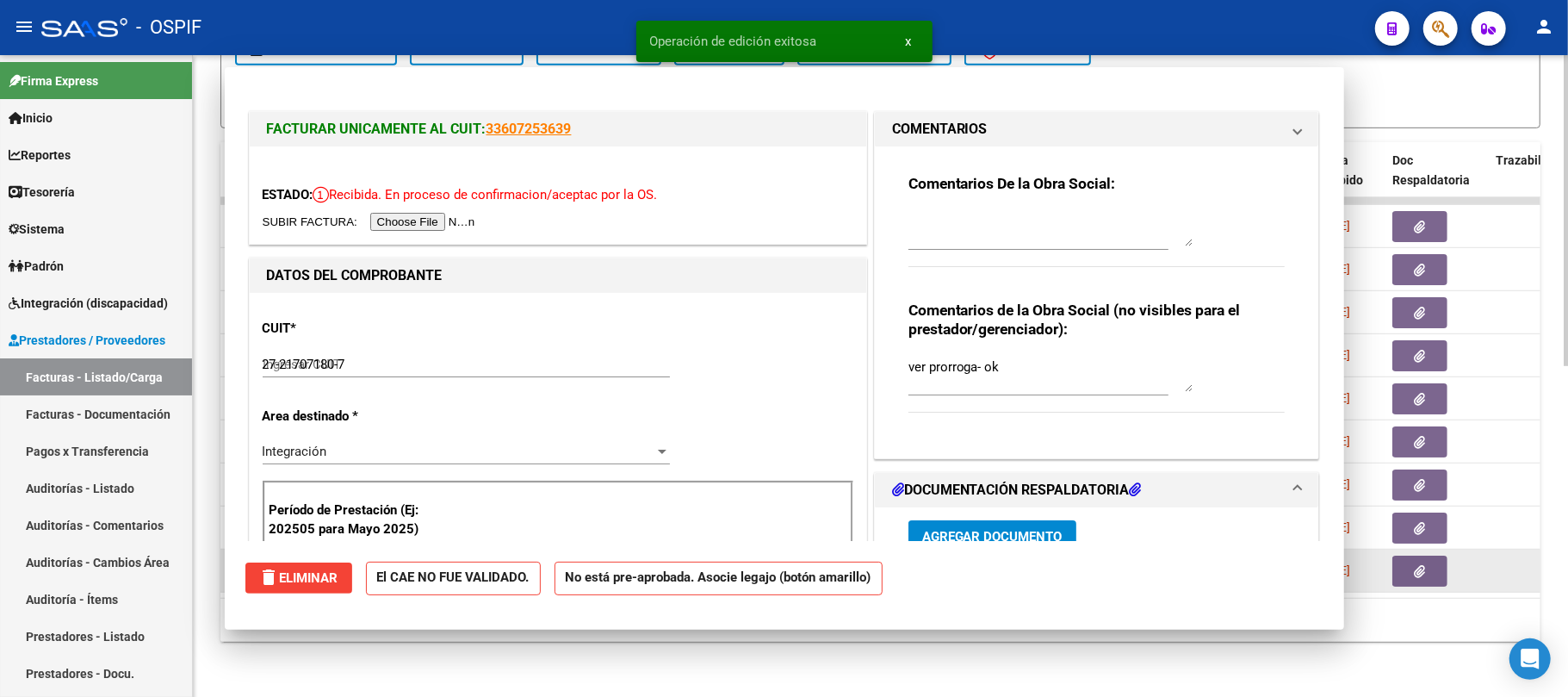
click at [615, 628] on mat-dialog-container "FACTURAR UNICAMENTE AL CUIT: 33607253639 ESTADO: Recibida. En proceso de confir…" at bounding box center [784, 348] width 1119 height 562
click at [300, 565] on datatable-body-cell at bounding box center [293, 570] width 60 height 42
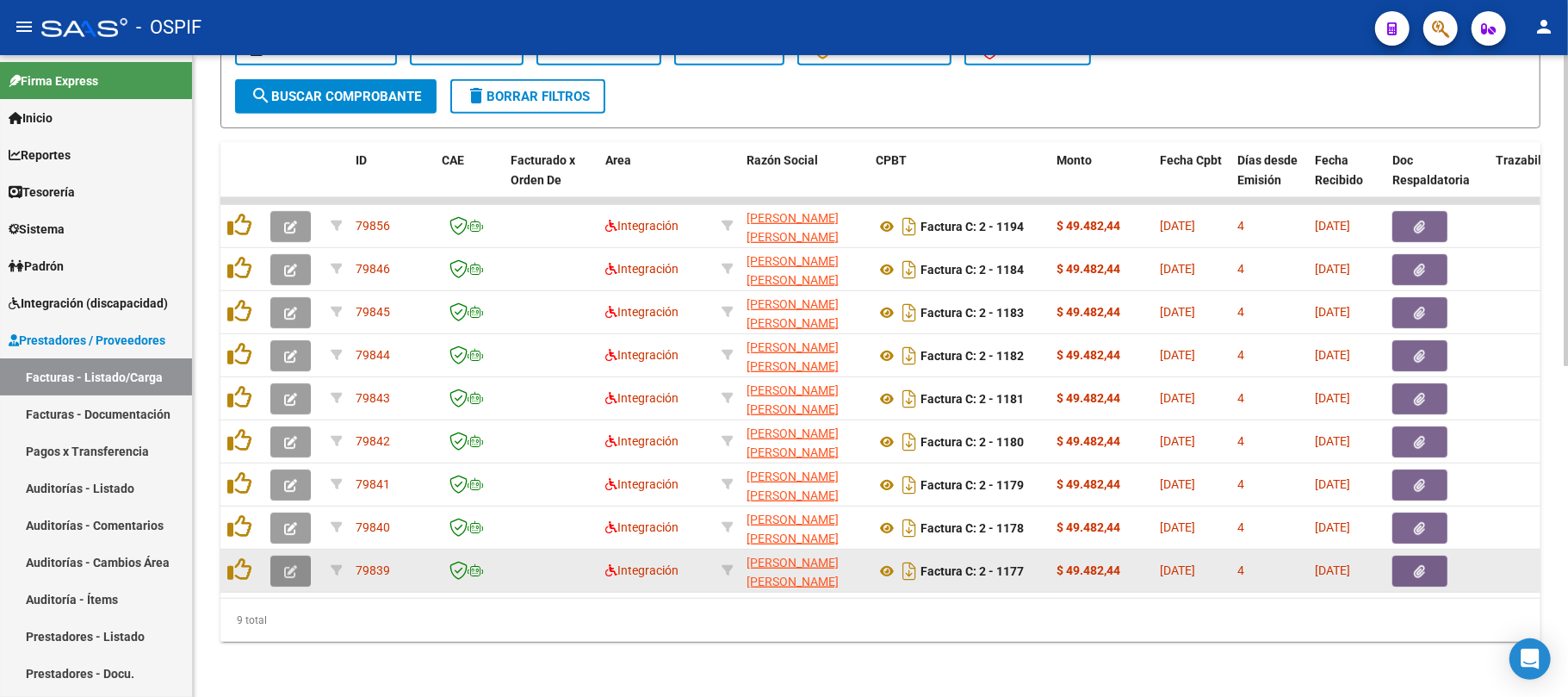
click at [274, 555] on button "button" at bounding box center [290, 571] width 41 height 31
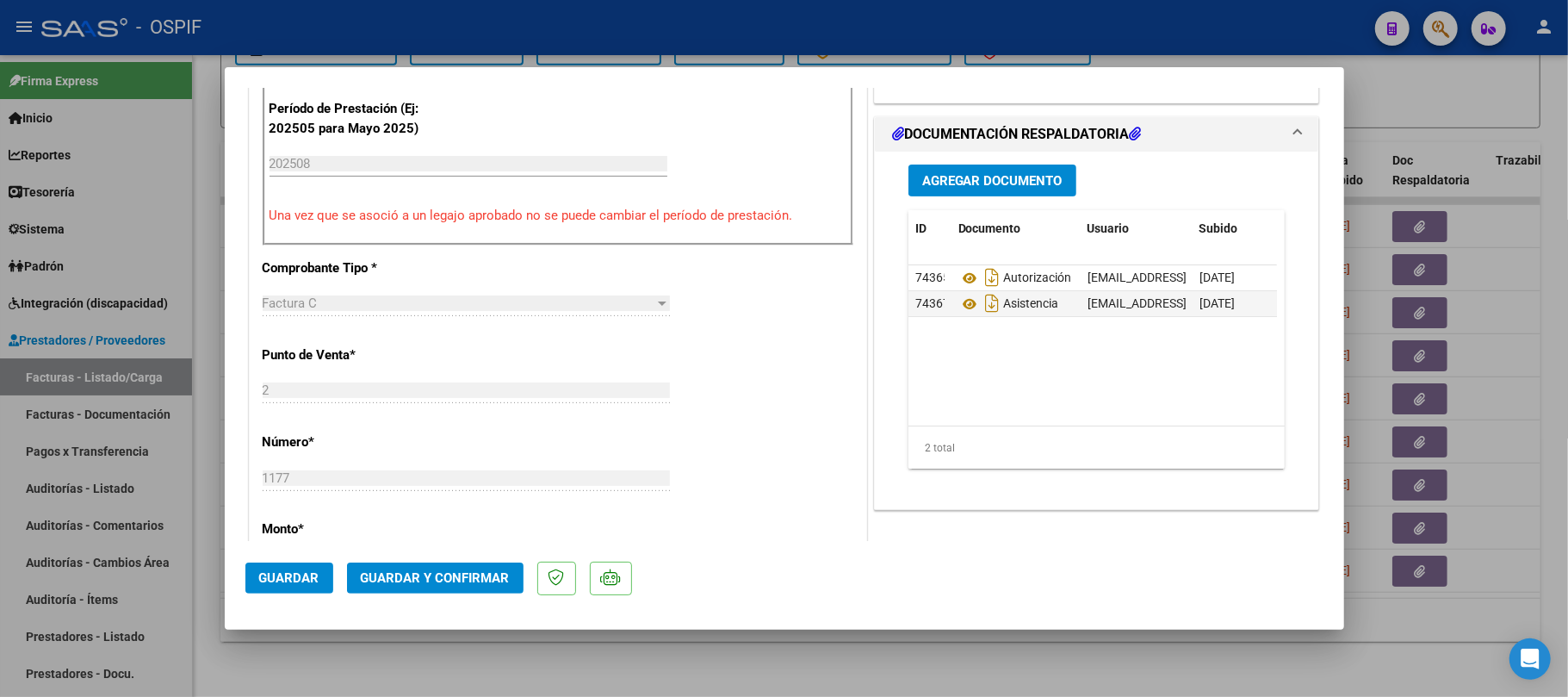
scroll to position [0, 0]
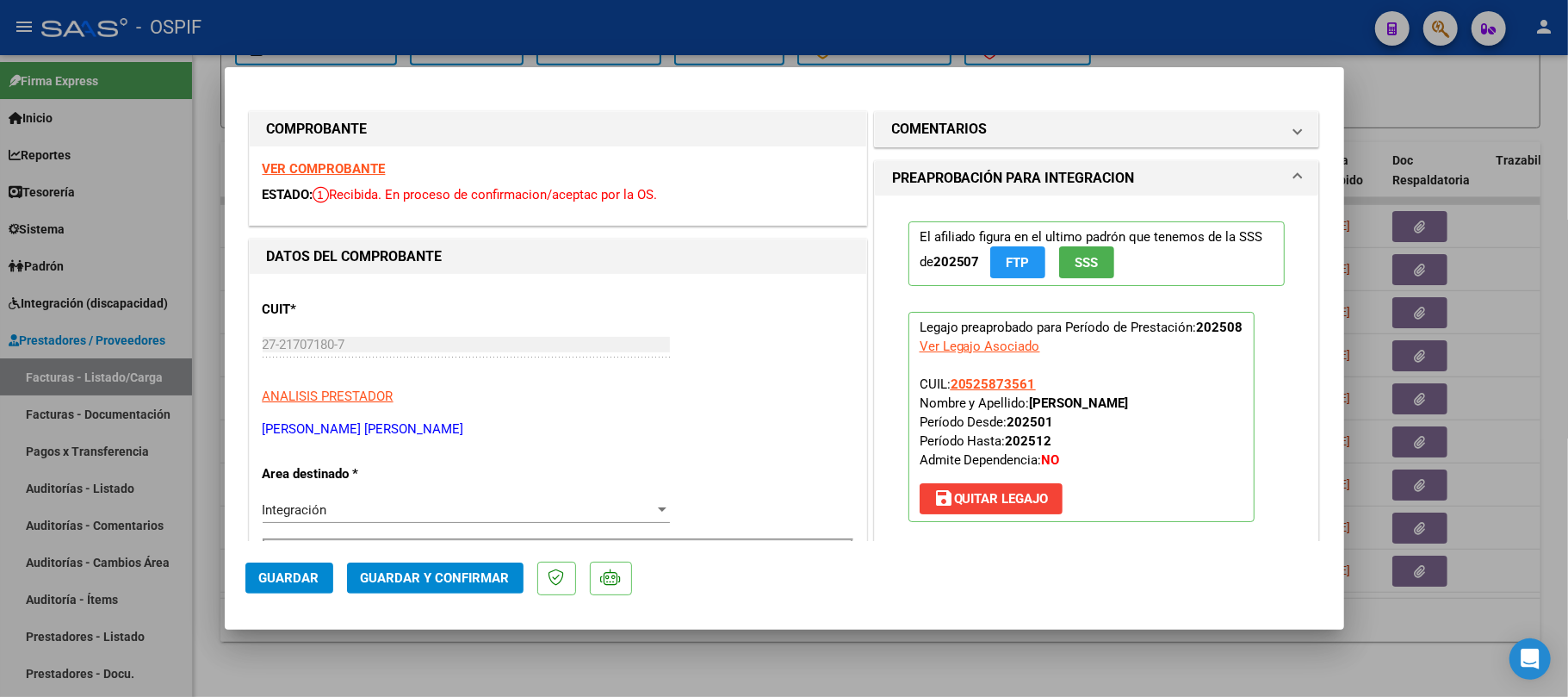
click at [471, 568] on button "Guardar y Confirmar" at bounding box center [435, 578] width 177 height 31
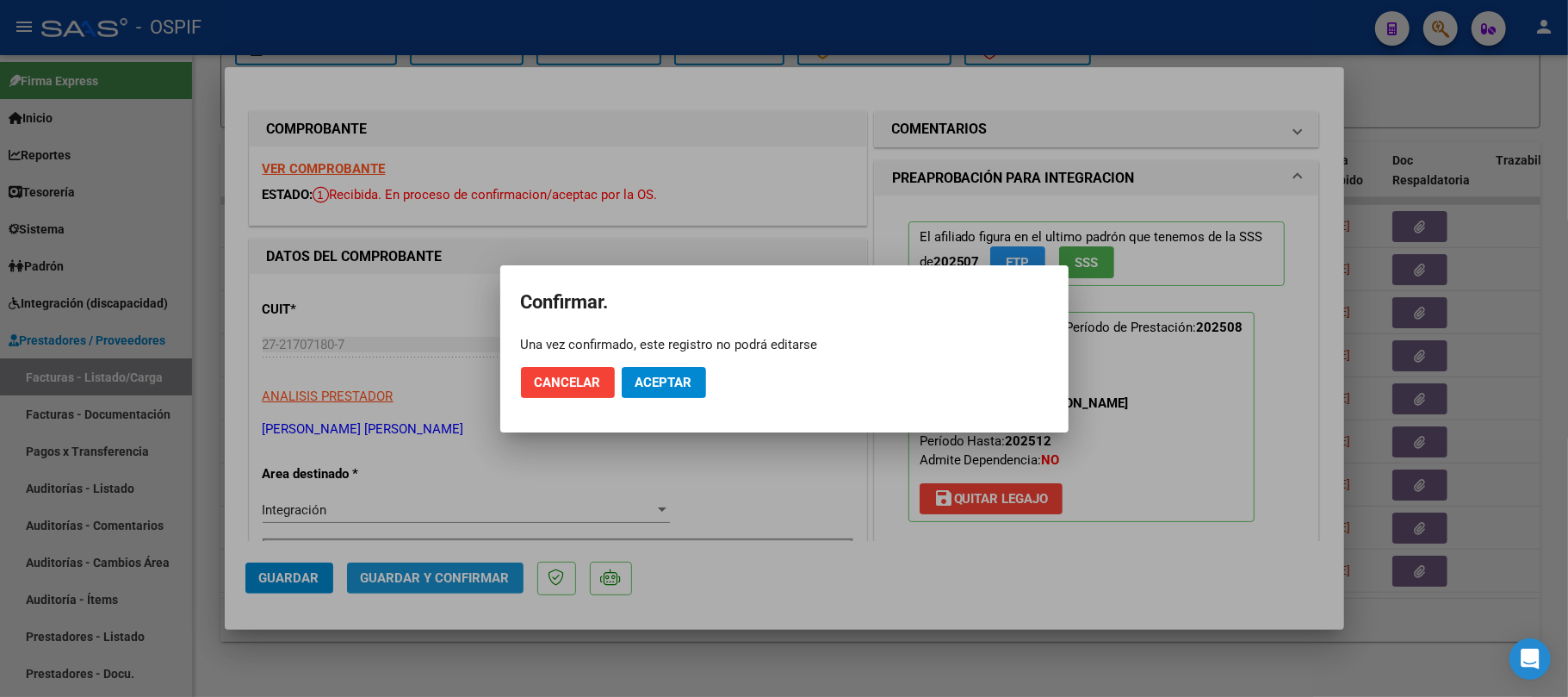
click at [697, 363] on mat-dialog-actions "Cancelar Aceptar" at bounding box center [784, 382] width 527 height 59
click at [686, 393] on button "Aceptar" at bounding box center [664, 382] width 85 height 31
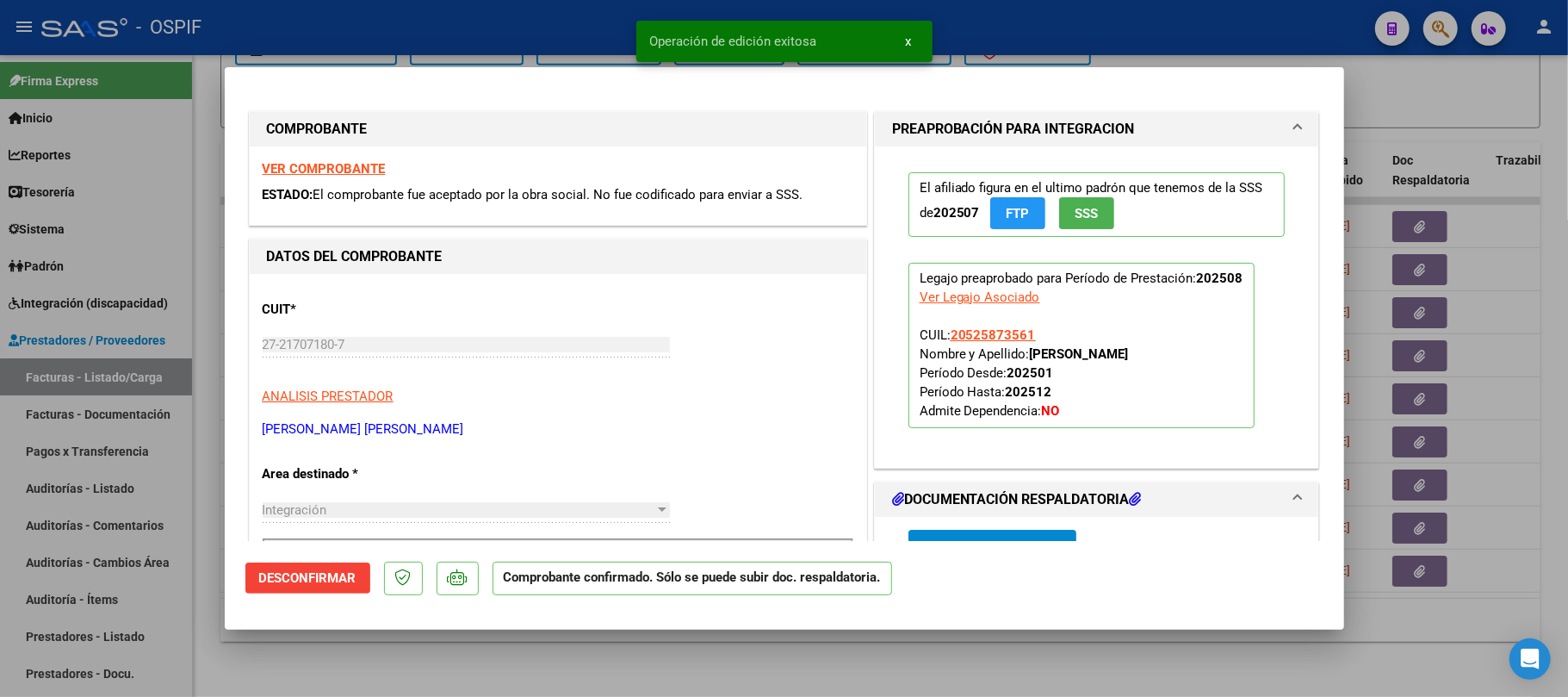
click at [825, 648] on div at bounding box center [784, 348] width 1568 height 697
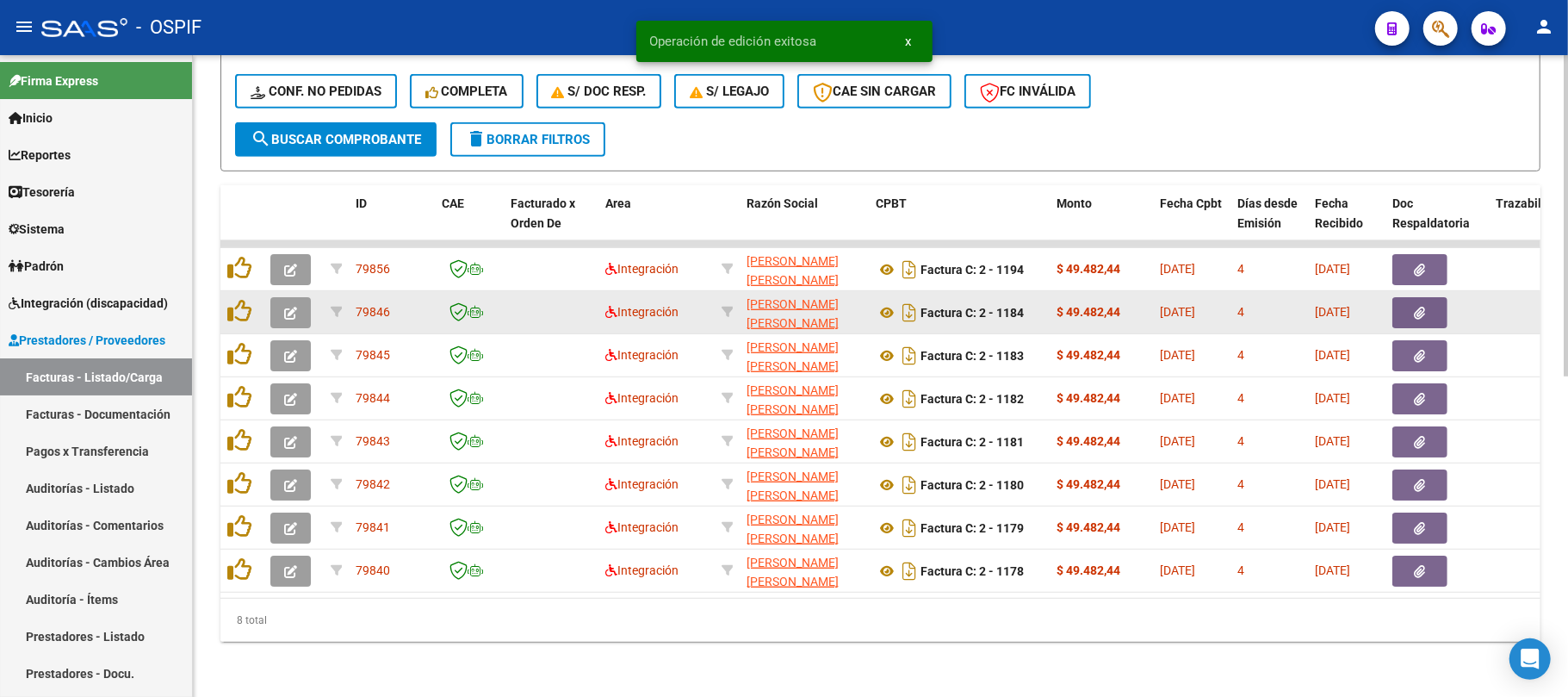
scroll to position [639, 0]
click at [297, 298] on button "button" at bounding box center [290, 313] width 41 height 31
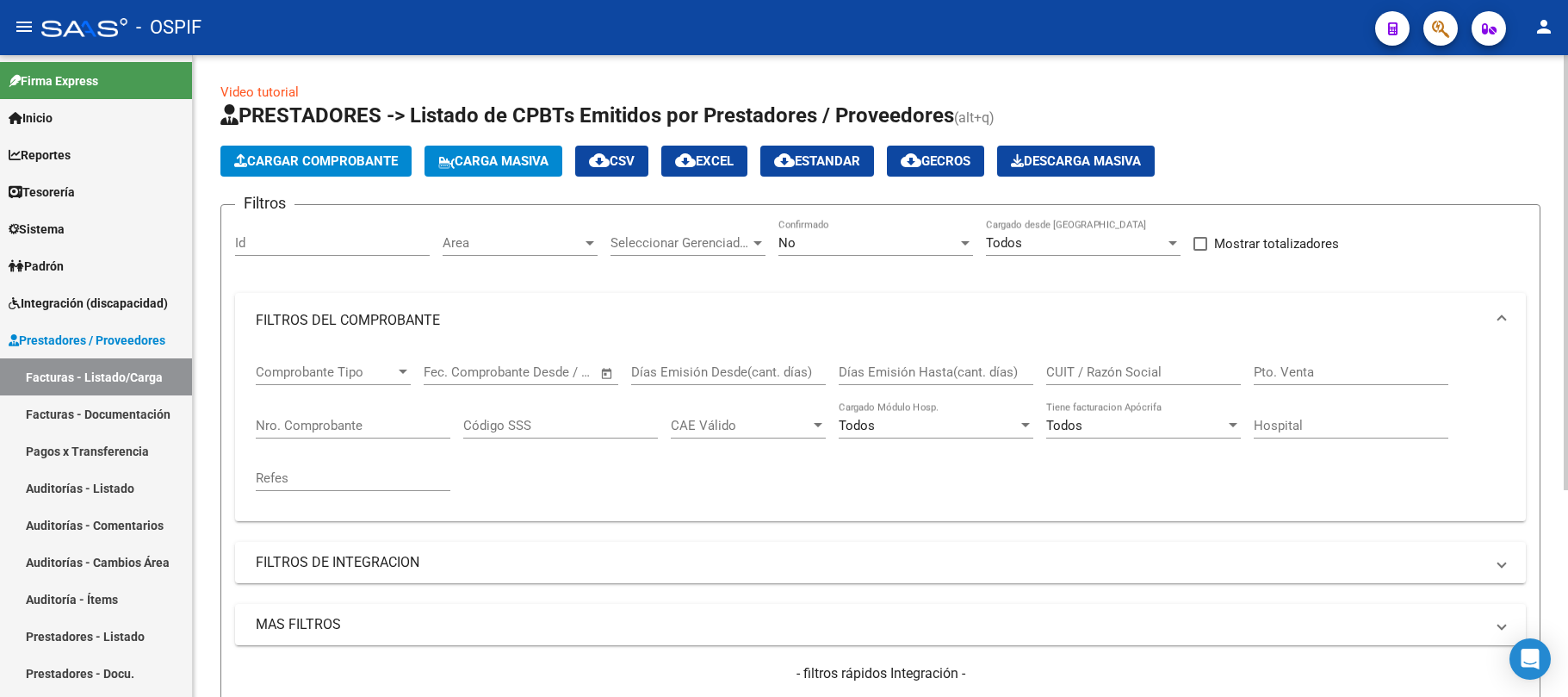
click at [895, 235] on div "No" at bounding box center [868, 243] width 179 height 15
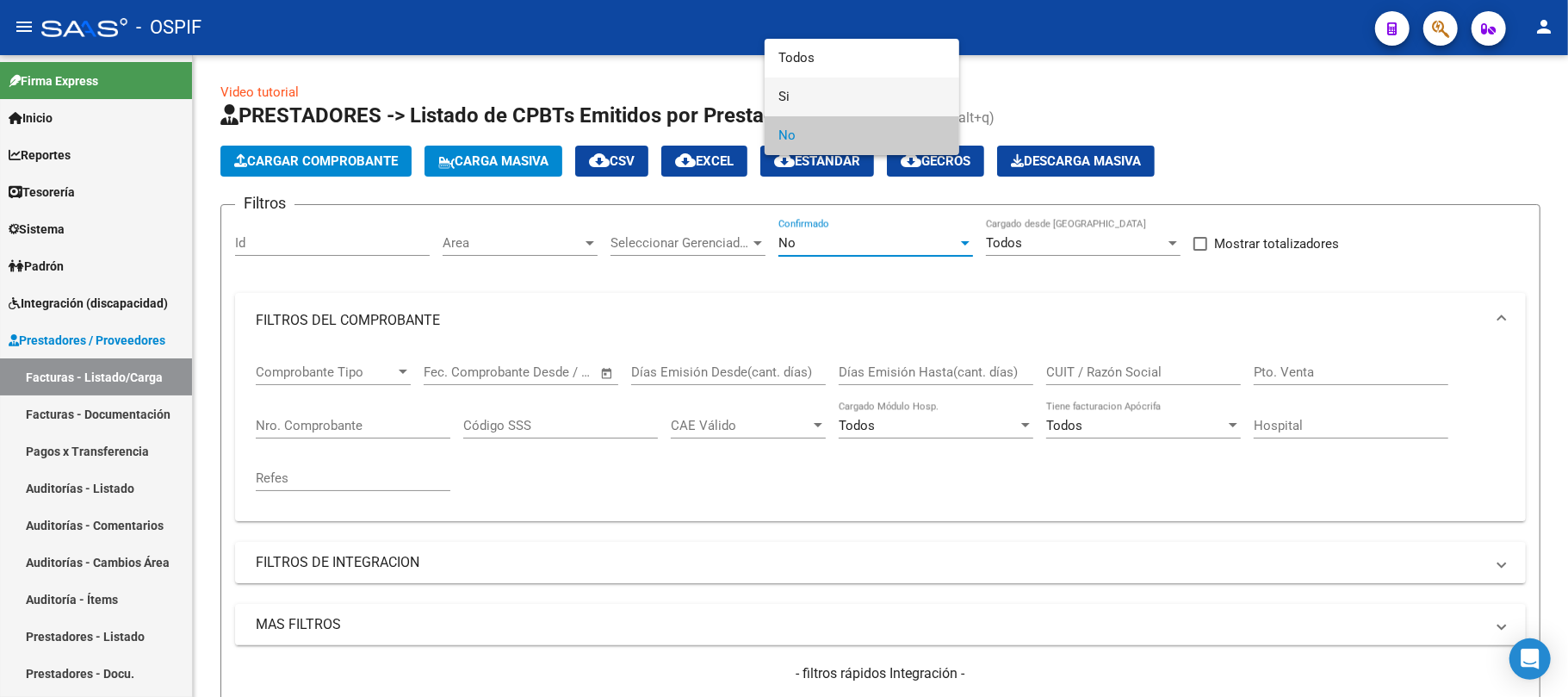
scroll to position [107, 0]
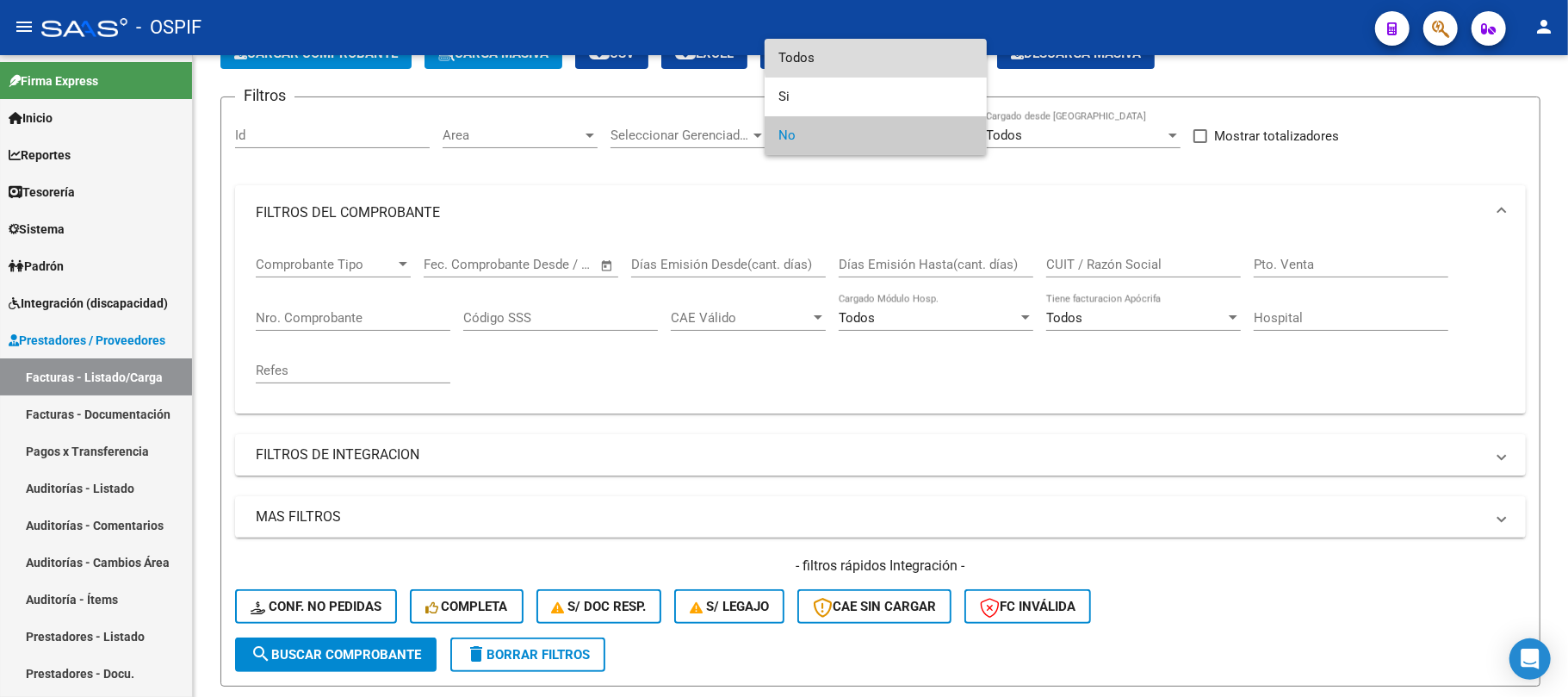
click at [896, 59] on span "Todos" at bounding box center [876, 58] width 195 height 39
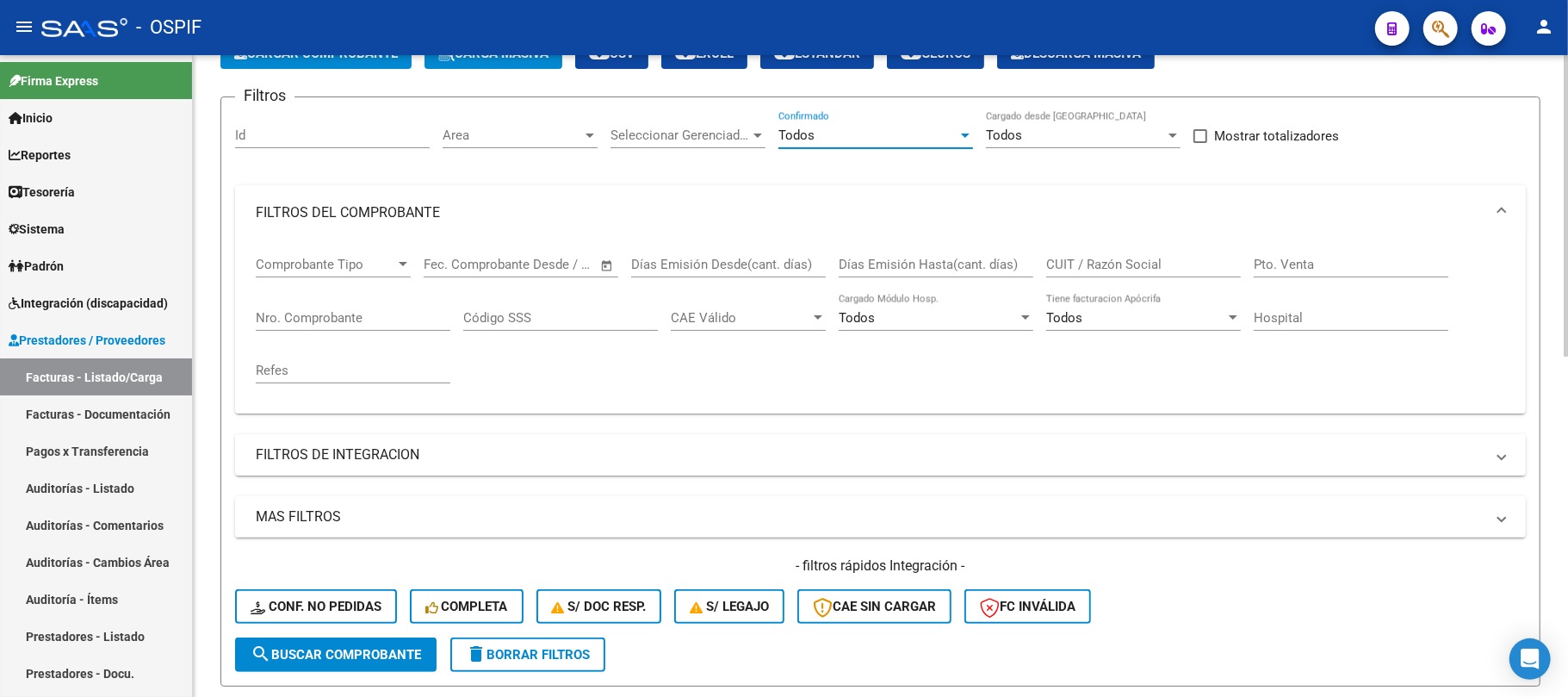
drag, startPoint x: 1061, startPoint y: 234, endPoint x: 1072, endPoint y: 256, distance: 24.6
click at [1071, 253] on mat-expansion-panel "FILTROS DEL COMPROBANTE Comprobante Tipo Comprobante Tipo Fecha inicio – Fecha …" at bounding box center [880, 298] width 1290 height 228
click at [1075, 257] on input "CUIT / Razón Social" at bounding box center [1144, 264] width 195 height 15
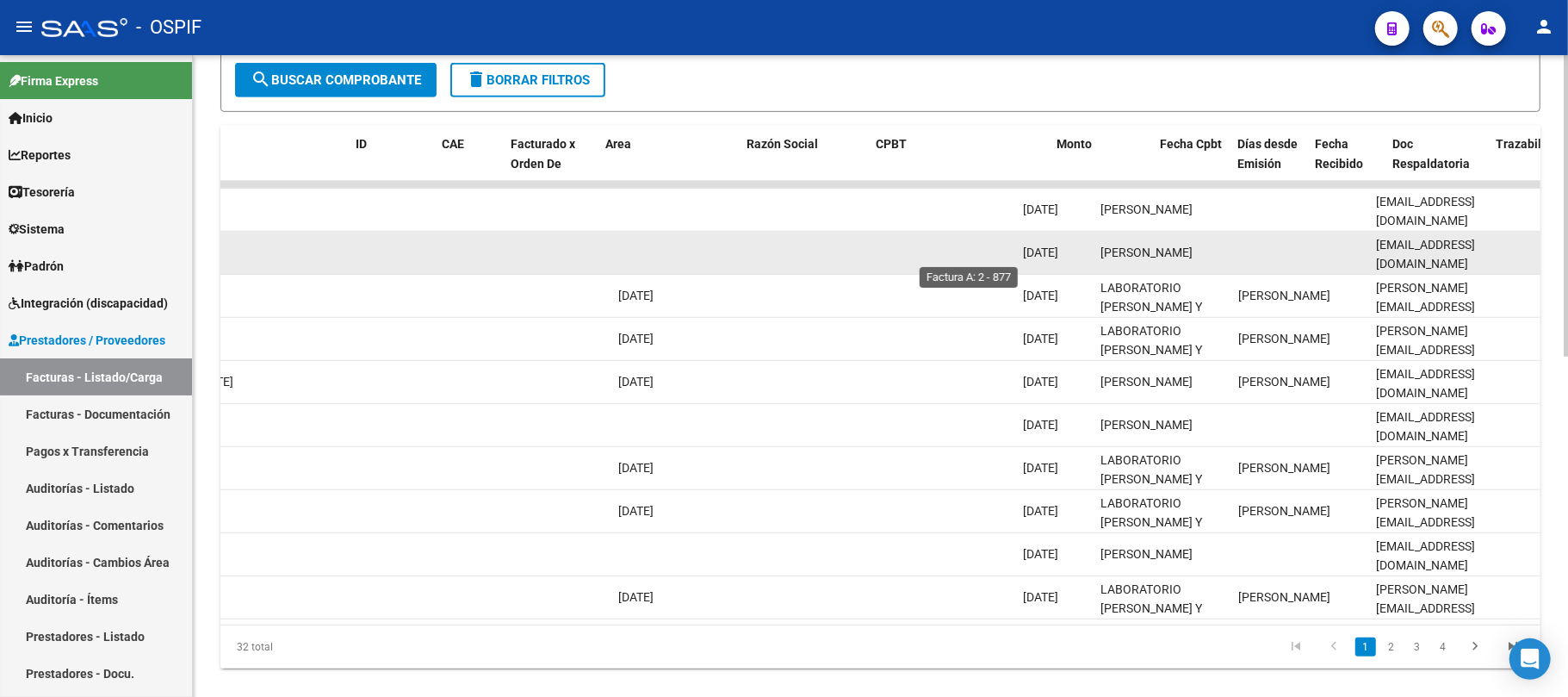
scroll to position [0, 0]
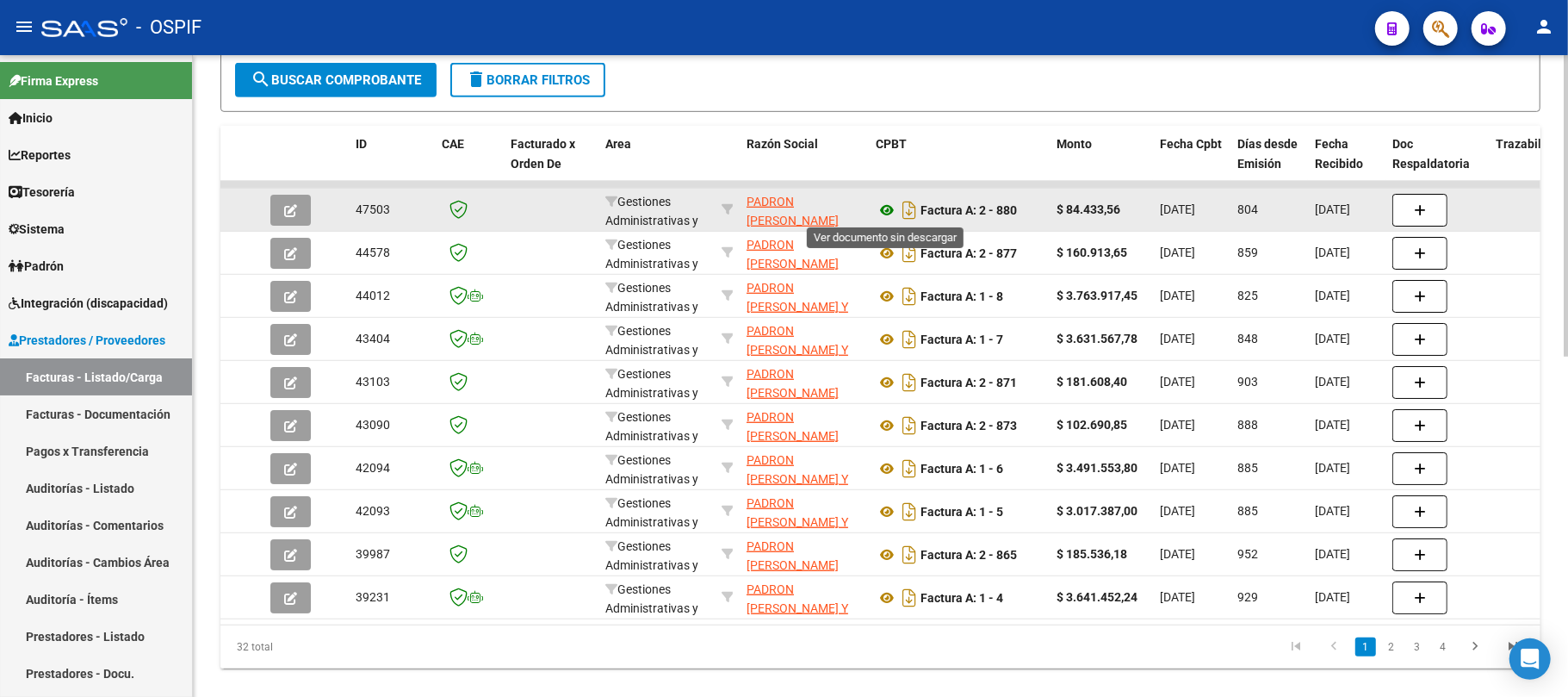
type input "padron"
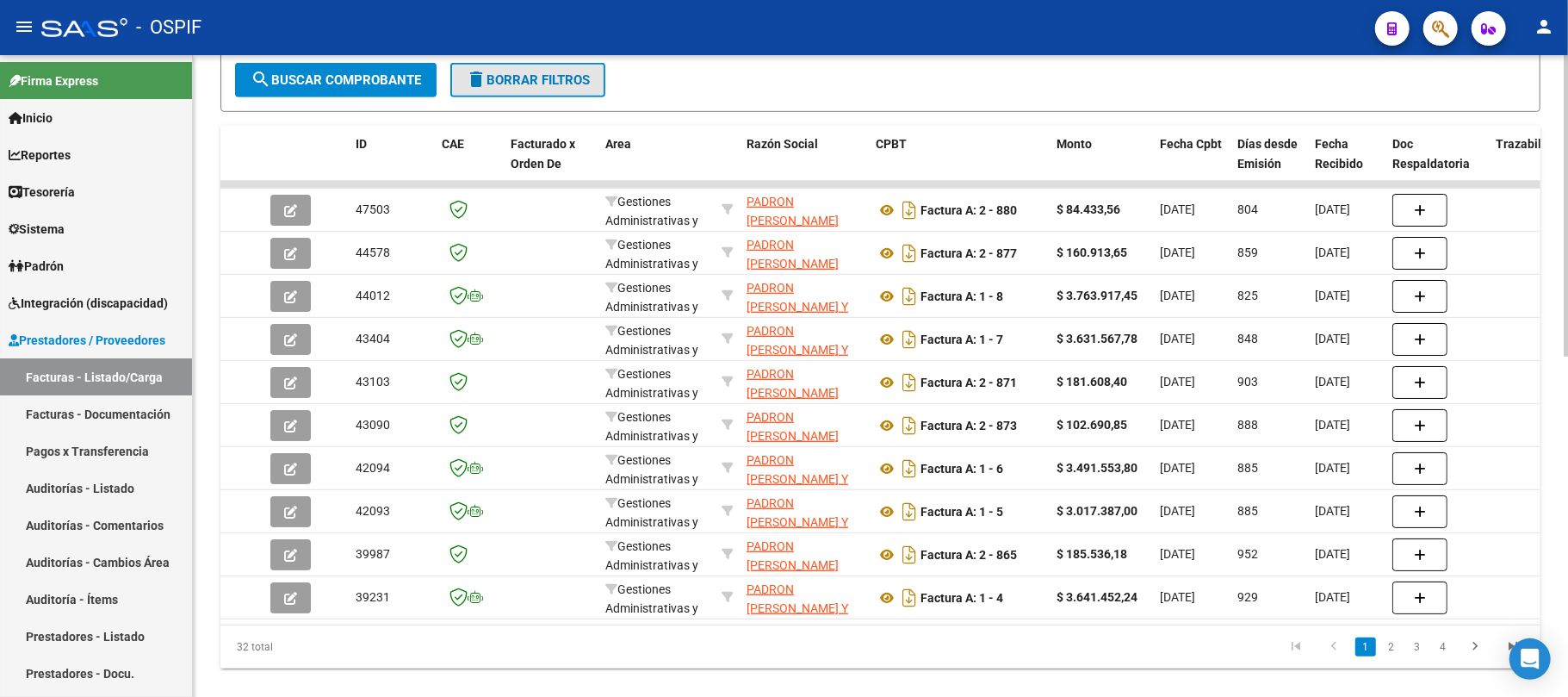
click at [537, 87] on button "delete Borrar Filtros" at bounding box center [528, 80] width 155 height 34
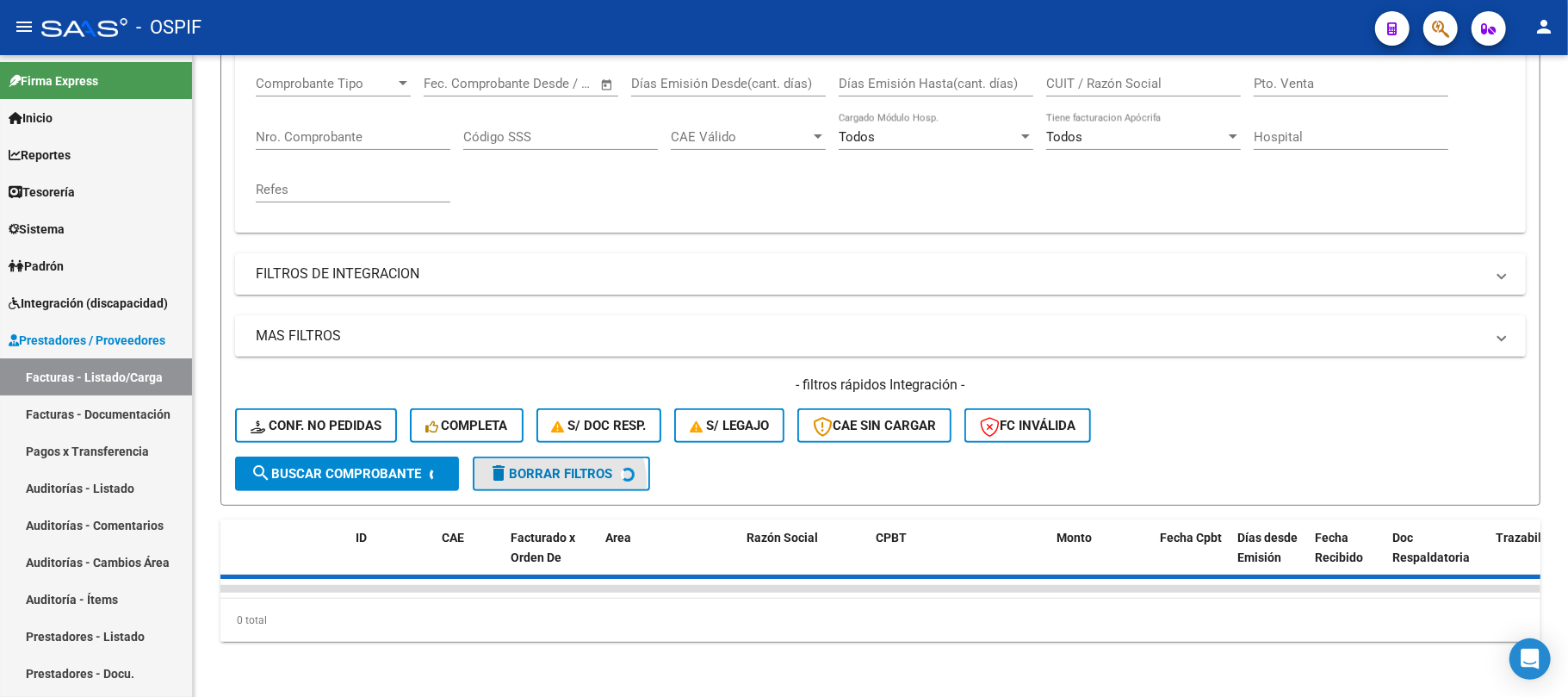
scroll to position [305, 0]
